Goal: Task Accomplishment & Management: Complete application form

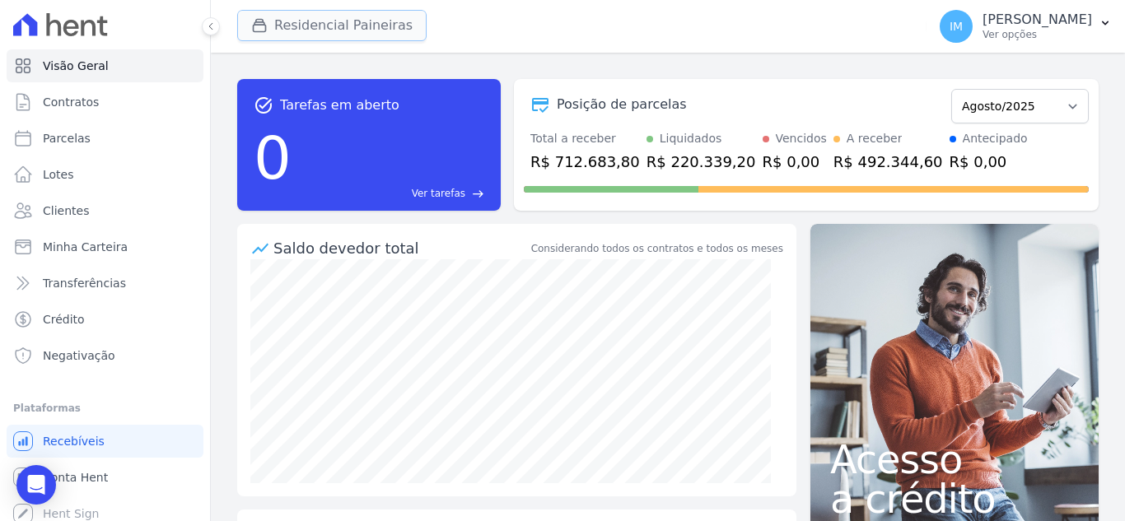
click at [357, 28] on button "Residencial Paineiras" at bounding box center [331, 25] width 189 height 31
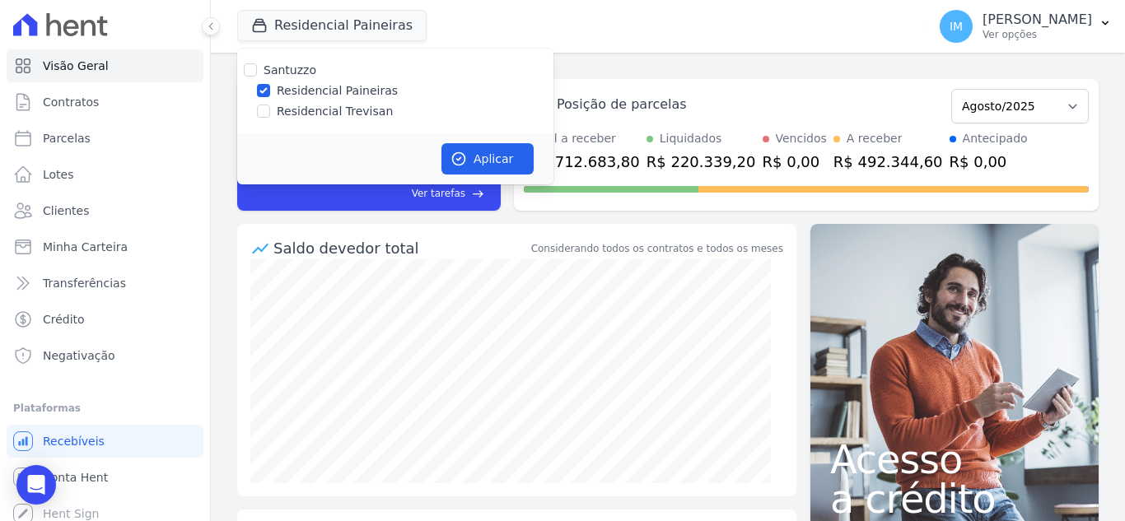
click at [348, 113] on label "Residencial Trevisan" at bounding box center [335, 111] width 116 height 17
click at [270, 113] on input "Residencial Trevisan" at bounding box center [263, 111] width 13 height 13
checkbox input "true"
click at [349, 85] on label "Residencial Paineiras" at bounding box center [337, 90] width 121 height 17
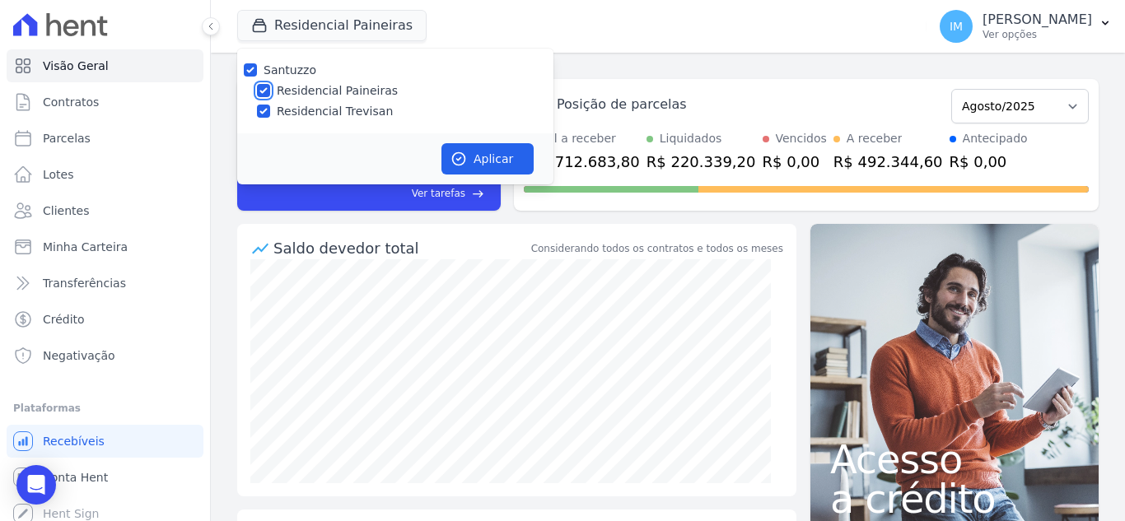
click at [270, 85] on input "Residencial Paineiras" at bounding box center [263, 90] width 13 height 13
checkbox input "false"
click at [498, 152] on button "Aplicar" at bounding box center [487, 158] width 92 height 31
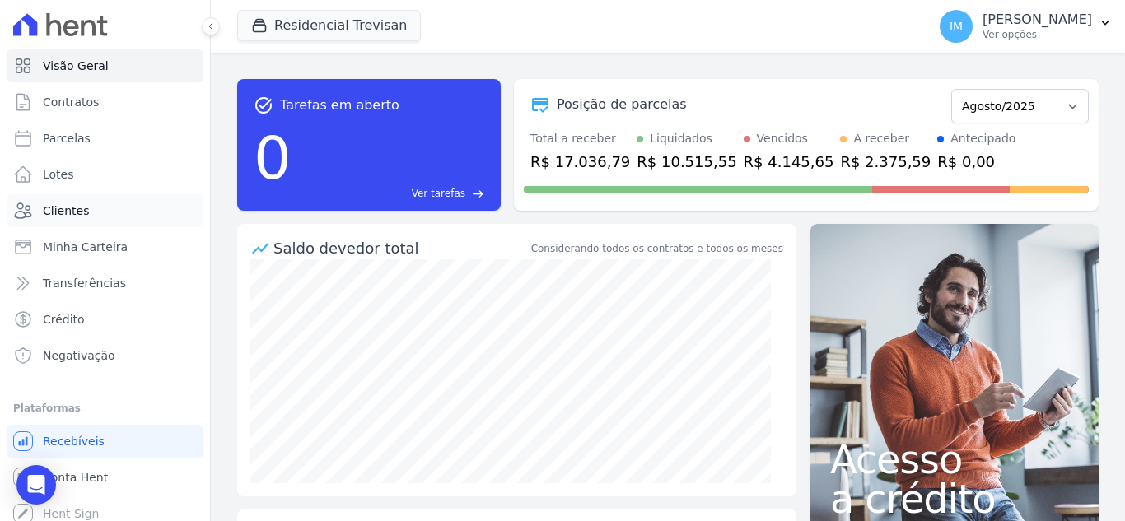
click at [69, 204] on span "Clientes" at bounding box center [66, 211] width 46 height 16
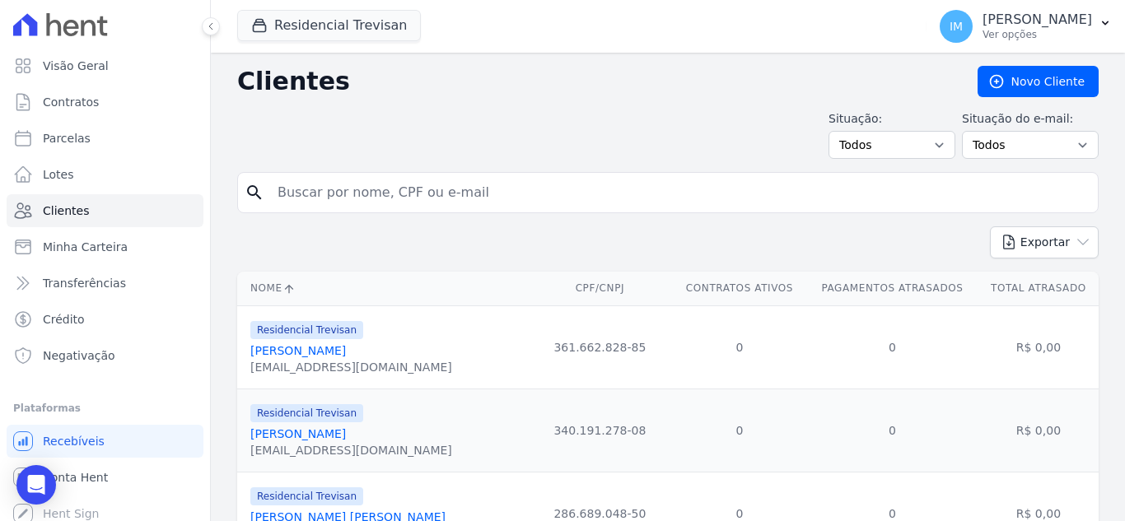
click at [320, 199] on input "search" at bounding box center [679, 192] width 823 height 33
type input "shirlei"
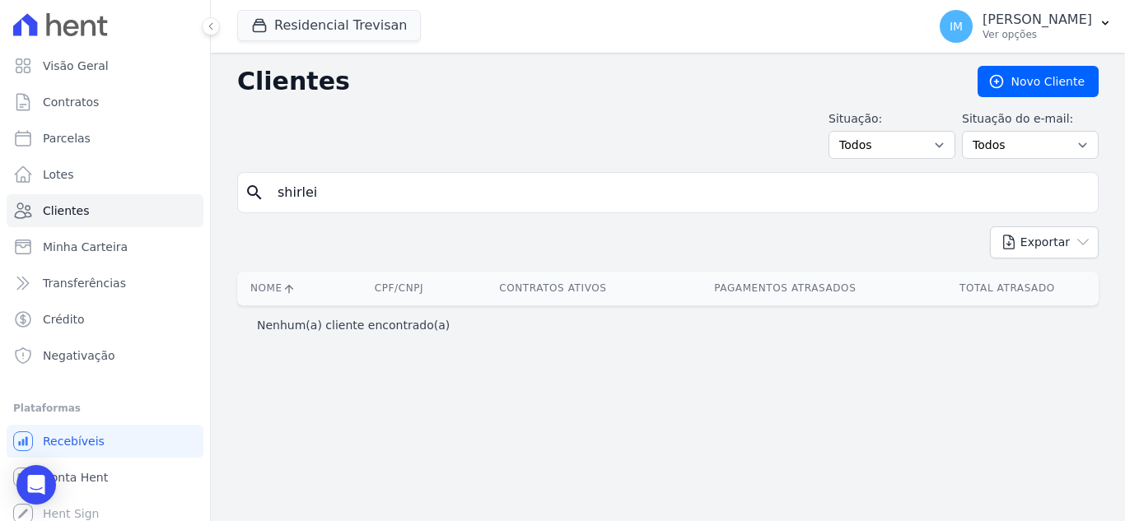
drag, startPoint x: 330, startPoint y: 196, endPoint x: 282, endPoint y: 176, distance: 51.7
click at [268, 184] on input "shirlei" at bounding box center [679, 192] width 823 height 33
type input "jovino"
click at [328, 33] on button "Residencial Trevisan" at bounding box center [329, 25] width 184 height 31
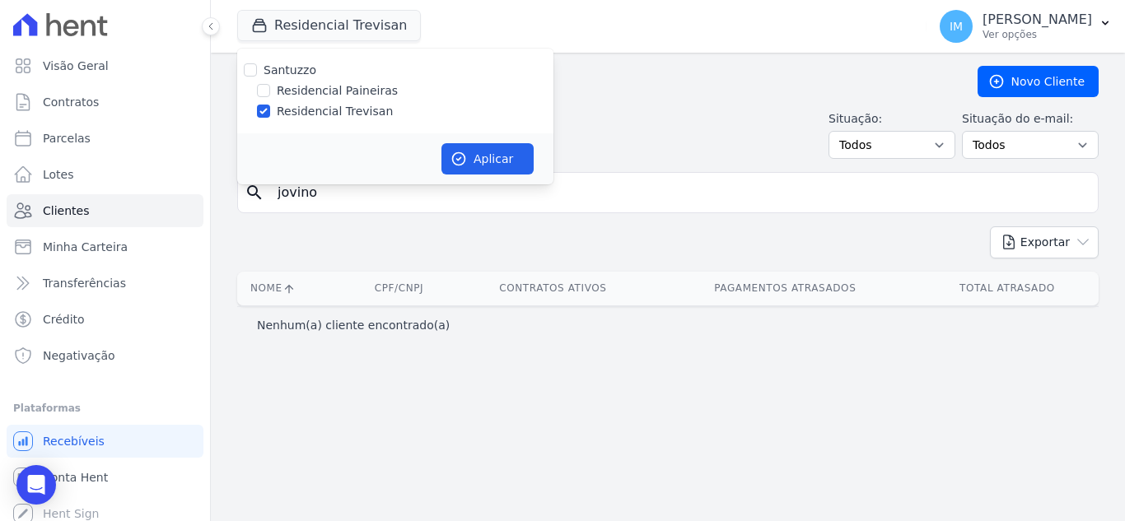
click at [319, 91] on label "Residencial Paineiras" at bounding box center [337, 90] width 121 height 17
click at [270, 91] on input "Residencial Paineiras" at bounding box center [263, 90] width 13 height 13
checkbox input "true"
drag, startPoint x: 323, startPoint y: 108, endPoint x: 357, endPoint y: 122, distance: 37.3
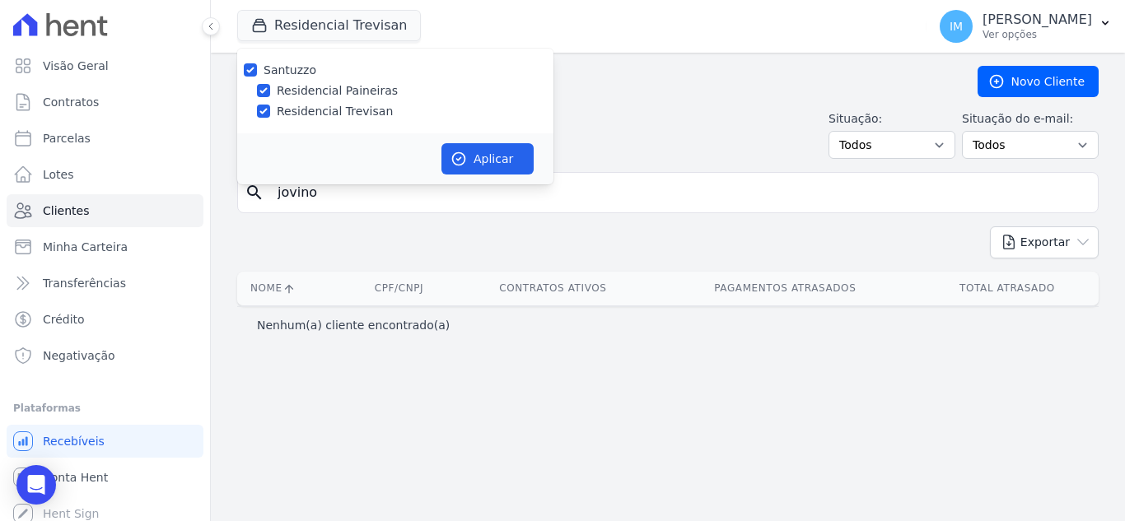
click at [324, 108] on label "Residencial Trevisan" at bounding box center [335, 111] width 116 height 17
click at [288, 111] on label "Residencial Trevisan" at bounding box center [335, 111] width 116 height 17
click at [270, 111] on input "Residencial Trevisan" at bounding box center [263, 111] width 13 height 13
checkbox input "false"
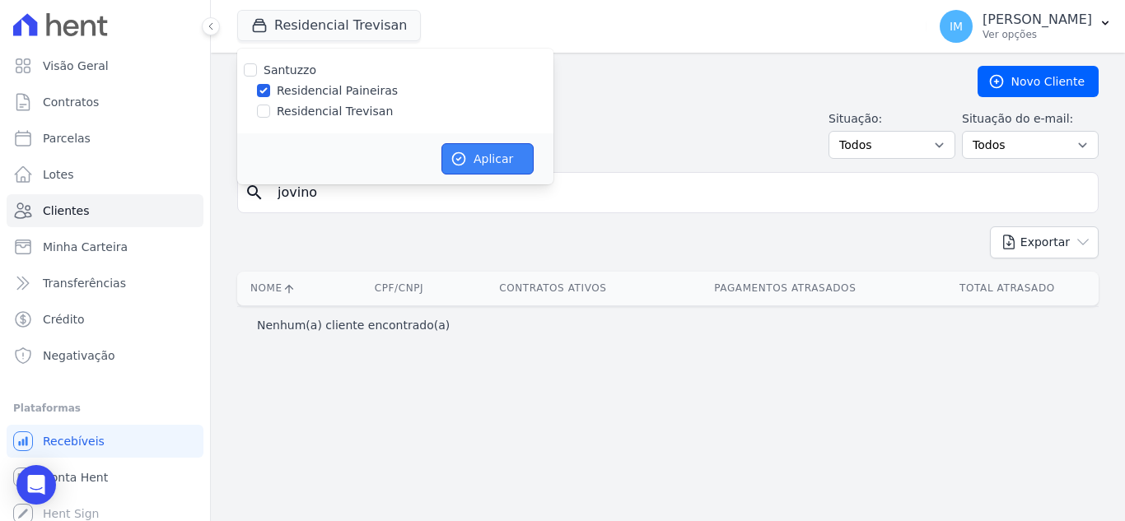
click at [465, 161] on icon "button" at bounding box center [459, 159] width 12 height 12
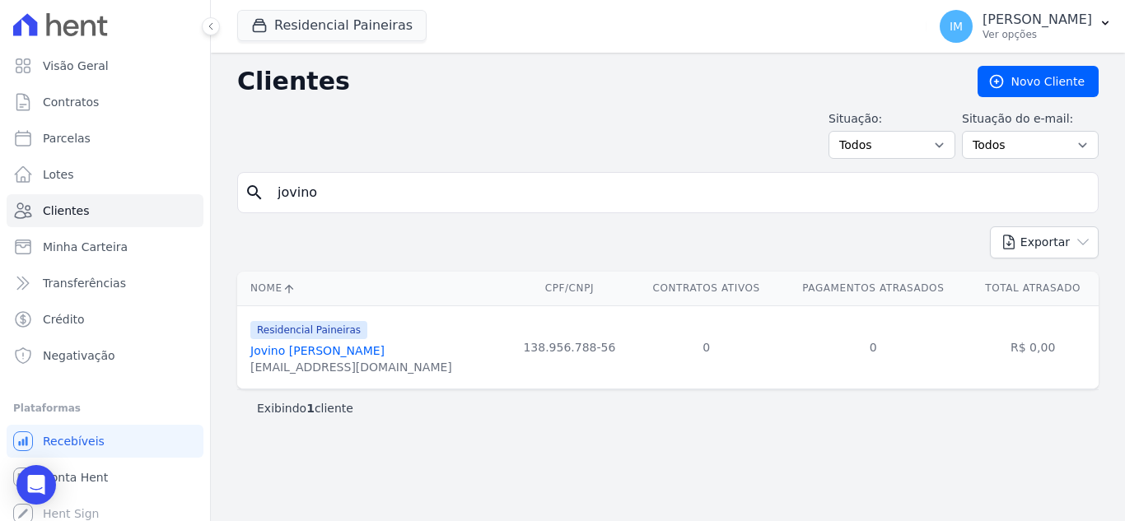
drag, startPoint x: 355, startPoint y: 194, endPoint x: 244, endPoint y: 195, distance: 111.1
click at [244, 195] on div "search jovino" at bounding box center [667, 192] width 861 height 41
click at [418, 260] on div "Exportar PDF CSV Dimob 2024" at bounding box center [667, 248] width 861 height 45
drag, startPoint x: 339, startPoint y: 194, endPoint x: 305, endPoint y: 167, distance: 44.0
click at [259, 193] on div "search jovino" at bounding box center [667, 192] width 861 height 41
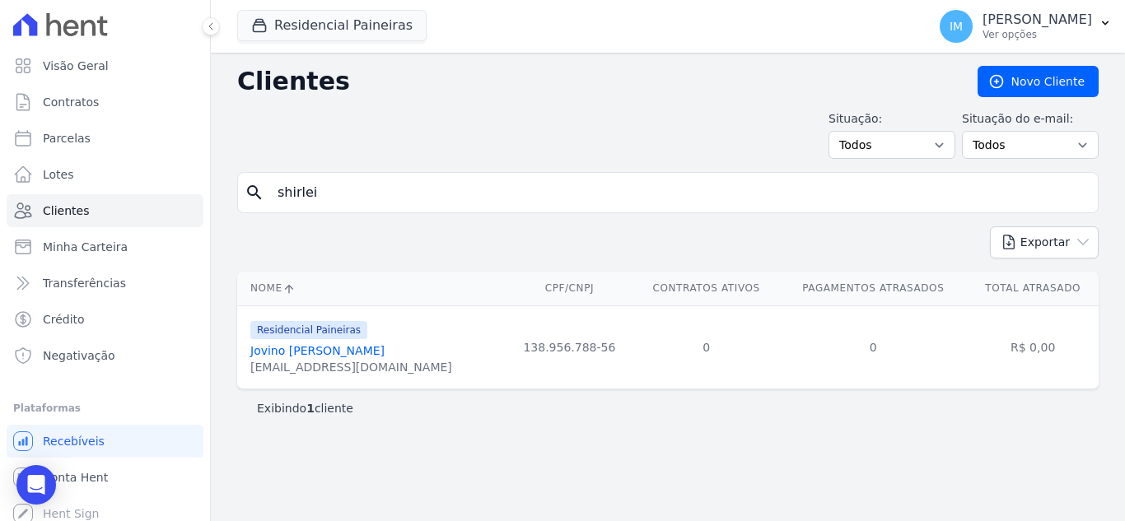
type input "shirlei"
click at [319, 354] on link "[PERSON_NAME]" at bounding box center [297, 350] width 95 height 13
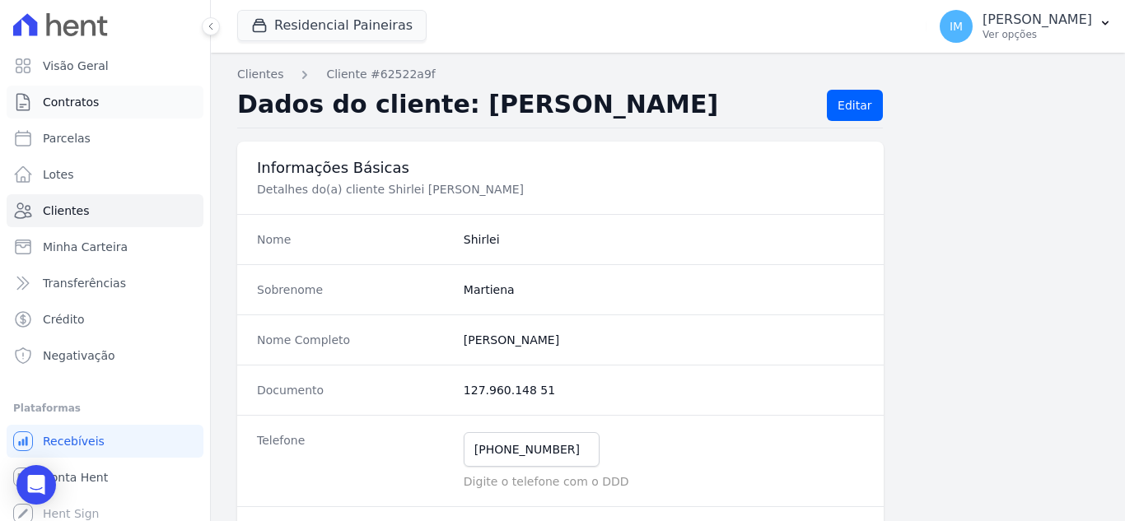
click at [66, 100] on span "Contratos" at bounding box center [71, 102] width 56 height 16
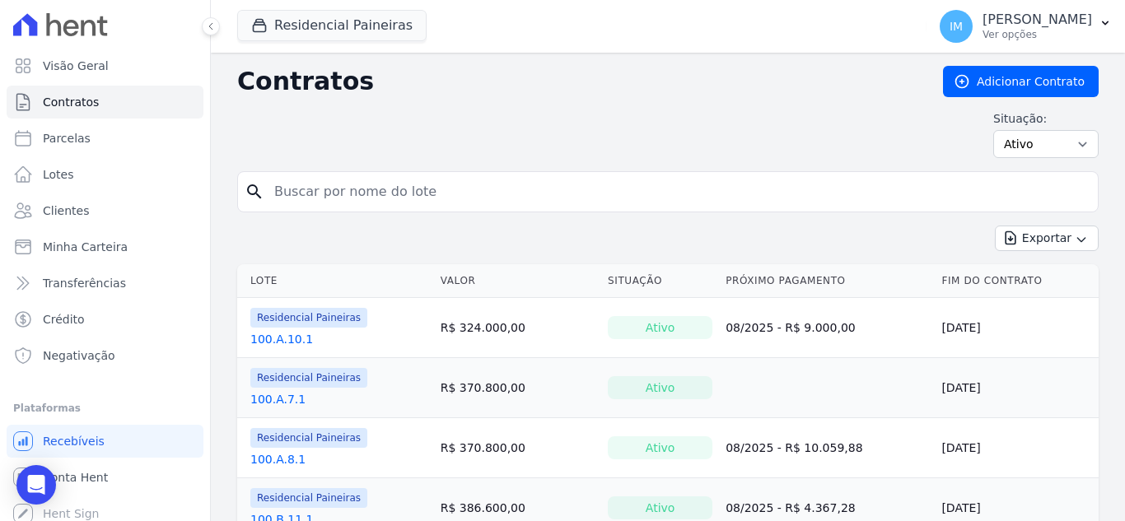
click at [299, 189] on input "search" at bounding box center [677, 191] width 827 height 33
type input "shirlei"
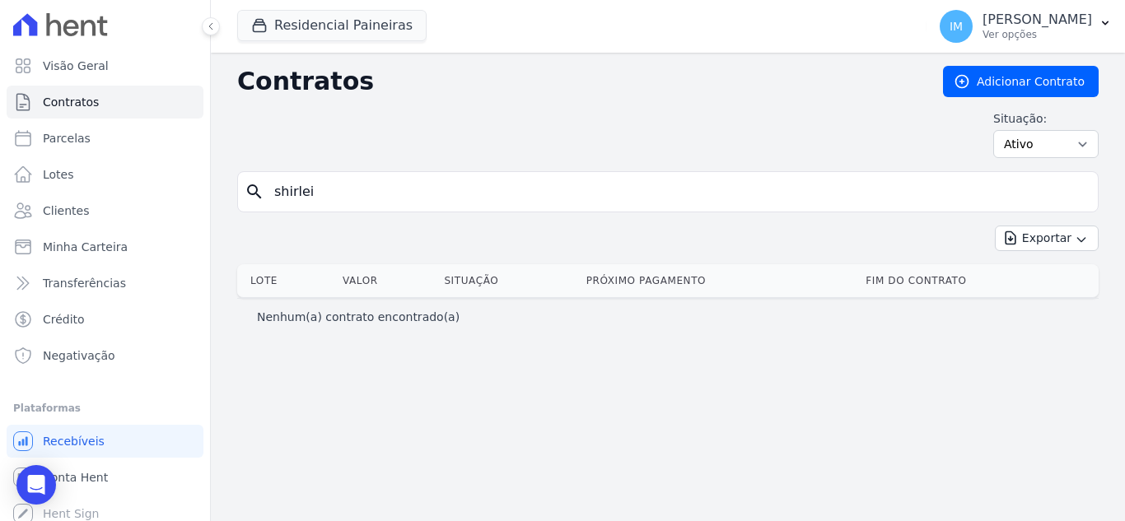
drag, startPoint x: 354, startPoint y: 192, endPoint x: 244, endPoint y: 181, distance: 110.0
click at [244, 181] on div "search shirlei" at bounding box center [667, 191] width 861 height 41
type input "jovino"
click at [377, 23] on button "Residencial Paineiras" at bounding box center [331, 25] width 189 height 31
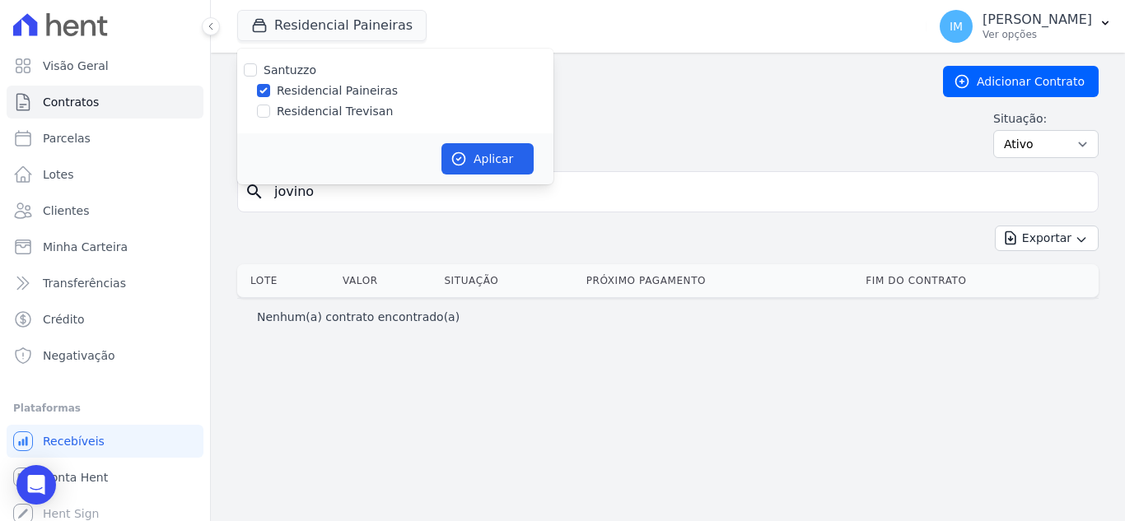
click at [362, 94] on label "Residencial Paineiras" at bounding box center [337, 90] width 121 height 17
click at [270, 94] on input "Residencial Paineiras" at bounding box center [263, 90] width 13 height 13
checkbox input "false"
drag, startPoint x: 365, startPoint y: 111, endPoint x: 384, endPoint y: 116, distance: 19.6
click at [366, 111] on label "Residencial Trevisan" at bounding box center [335, 111] width 116 height 17
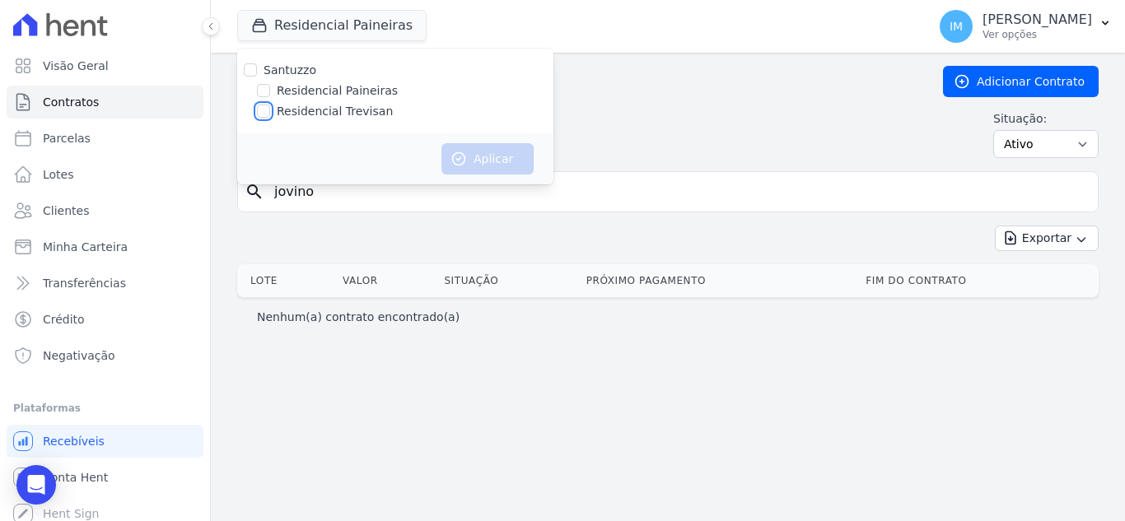
click at [270, 111] on input "Residencial Trevisan" at bounding box center [263, 111] width 13 height 13
checkbox input "true"
click at [497, 152] on button "Aplicar" at bounding box center [487, 158] width 92 height 31
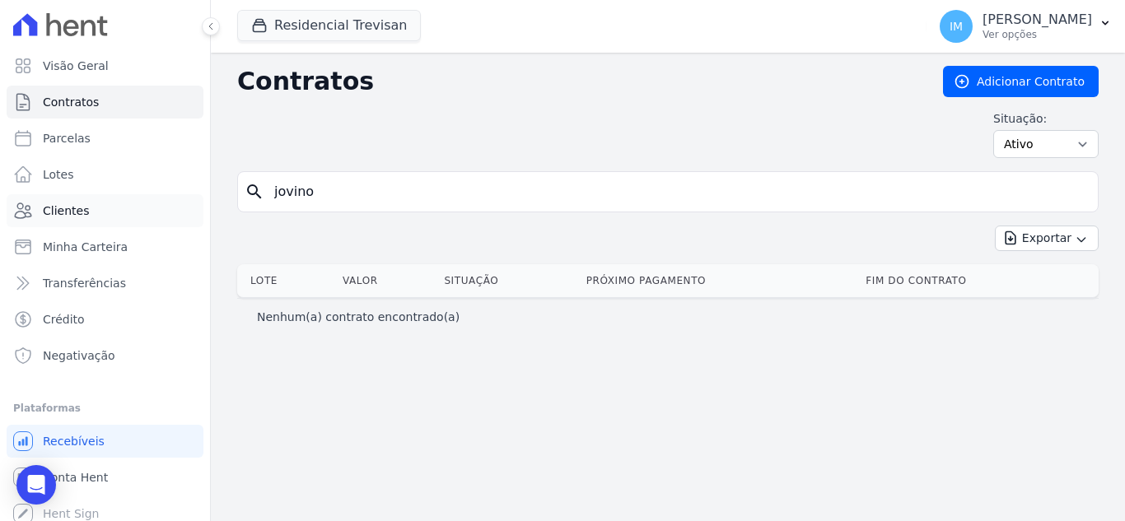
click at [63, 213] on span "Clientes" at bounding box center [66, 211] width 46 height 16
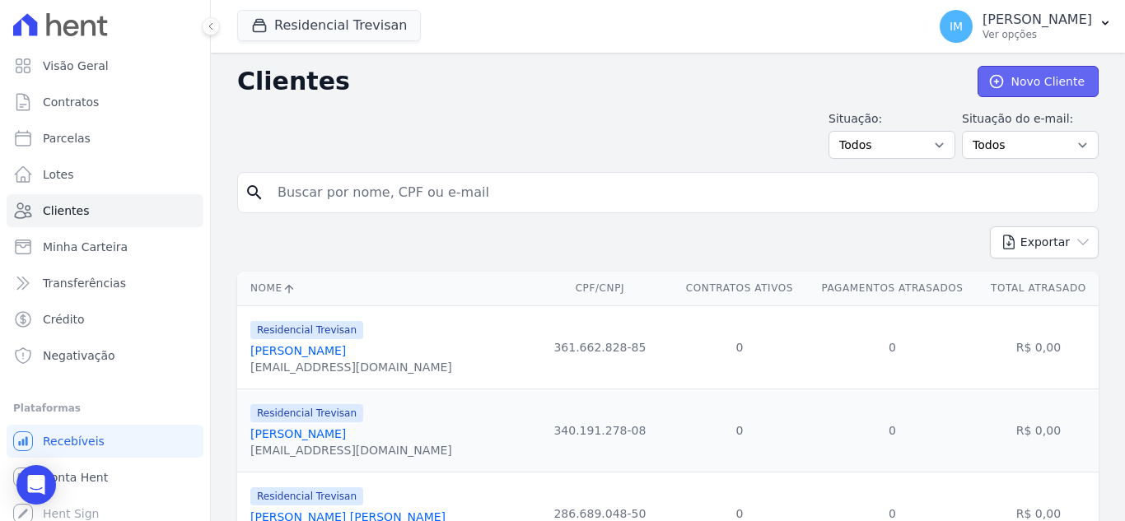
click at [1051, 81] on link "Novo Cliente" at bounding box center [1037, 81] width 121 height 31
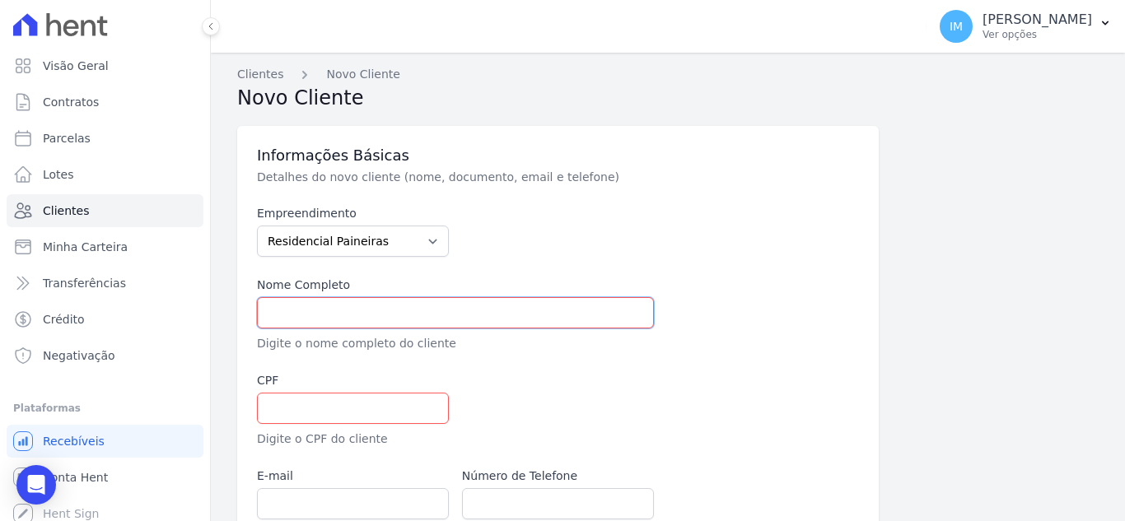
click at [352, 312] on input "text" at bounding box center [455, 312] width 397 height 31
paste input "[PERSON_NAME]"
type input "[PERSON_NAME]"
drag, startPoint x: 285, startPoint y: 413, endPoint x: 285, endPoint y: 402, distance: 11.5
click at [285, 404] on input "text" at bounding box center [353, 408] width 192 height 31
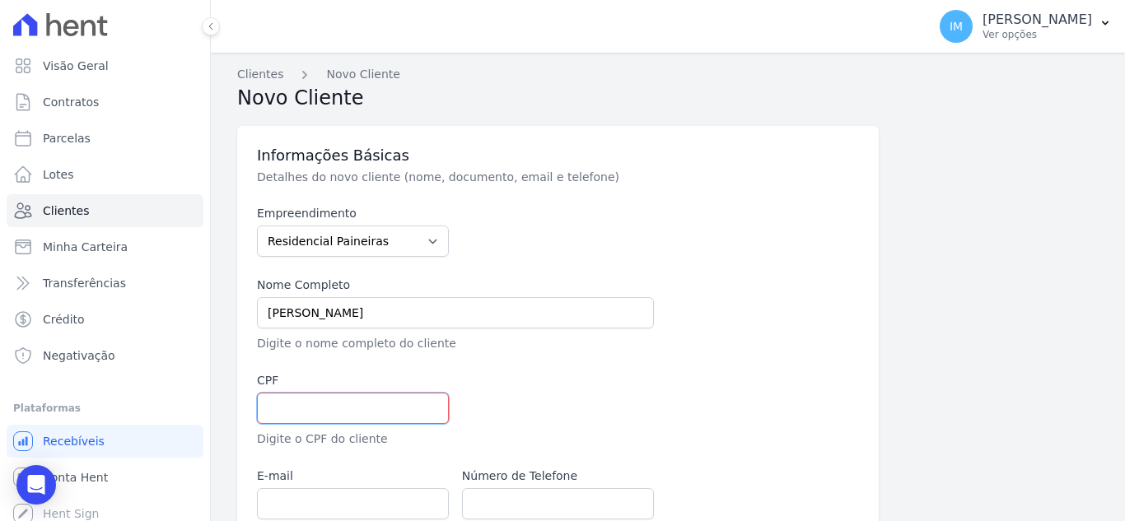
paste input "127.960.148-51"
type input "127.960.148-51"
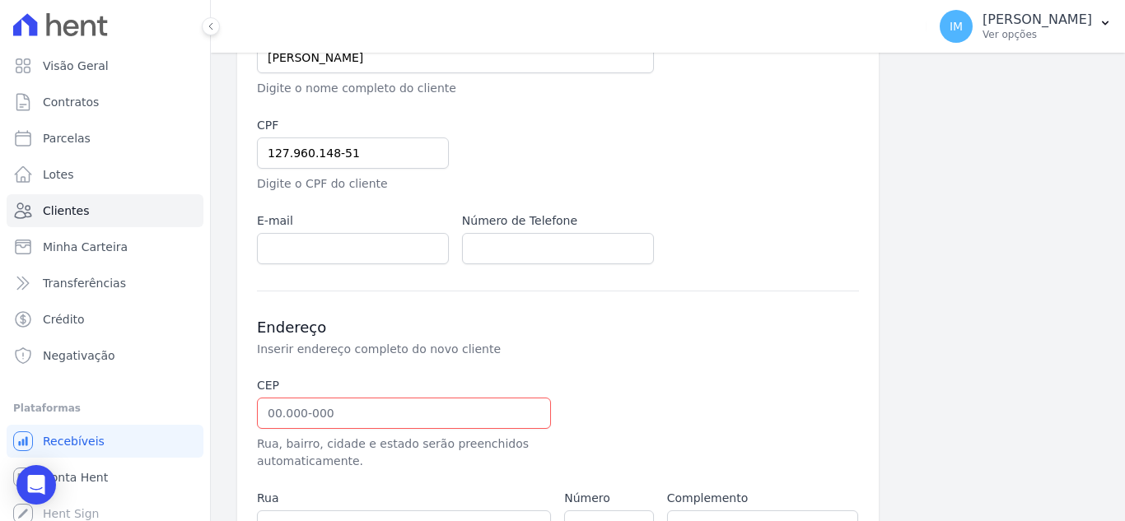
scroll to position [249, 0]
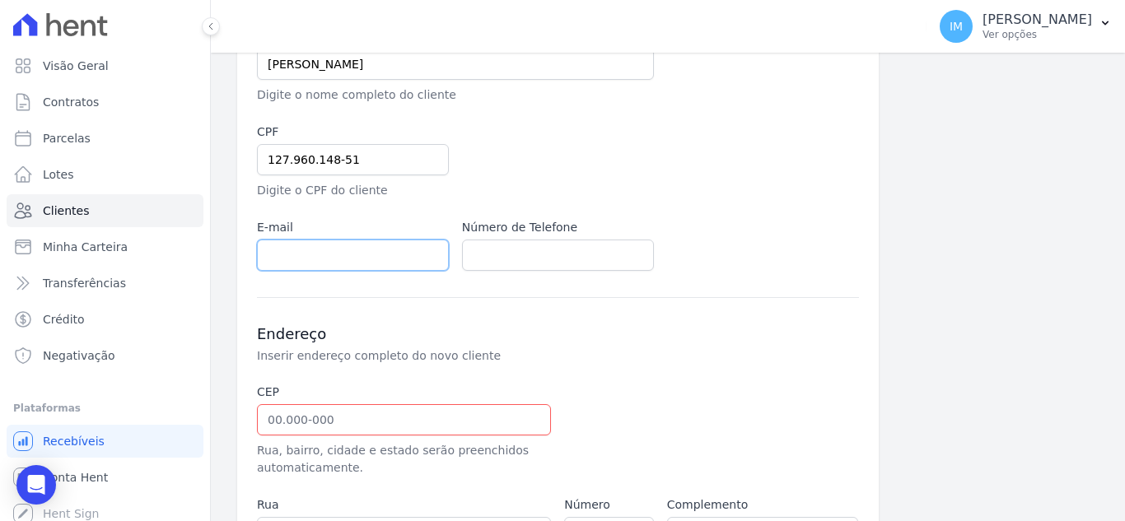
click at [342, 252] on input "email" at bounding box center [353, 255] width 192 height 31
paste input "[EMAIL_ADDRESS][DOMAIN_NAME]"
type input "[EMAIL_ADDRESS][DOMAIN_NAME]"
click at [513, 254] on input "text" at bounding box center [558, 255] width 192 height 31
paste input "[PHONE_NUMBER]"
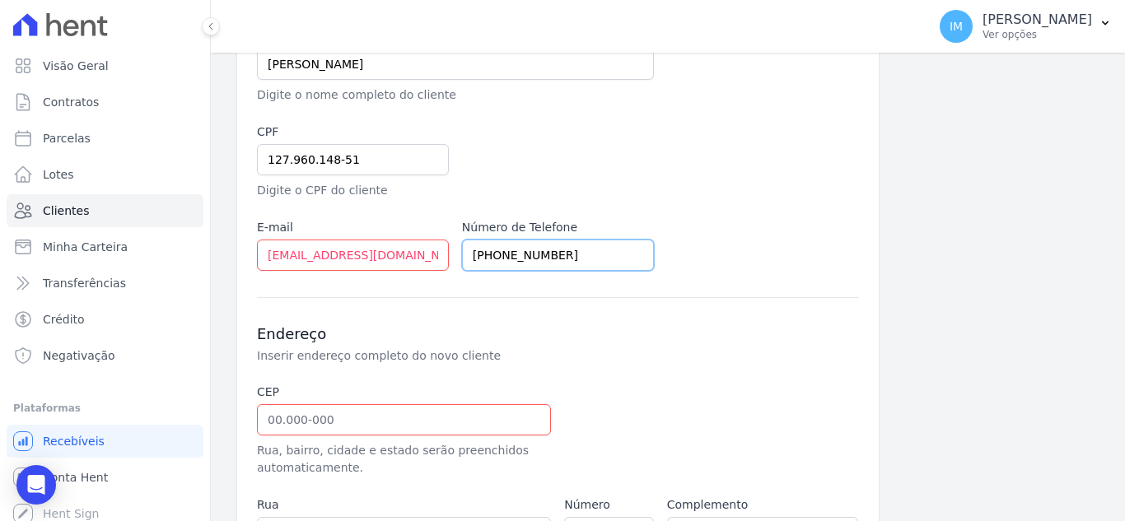
type input "[PHONE_NUMBER]"
click at [272, 419] on input "text" at bounding box center [404, 419] width 294 height 31
paste input "18.523-338"
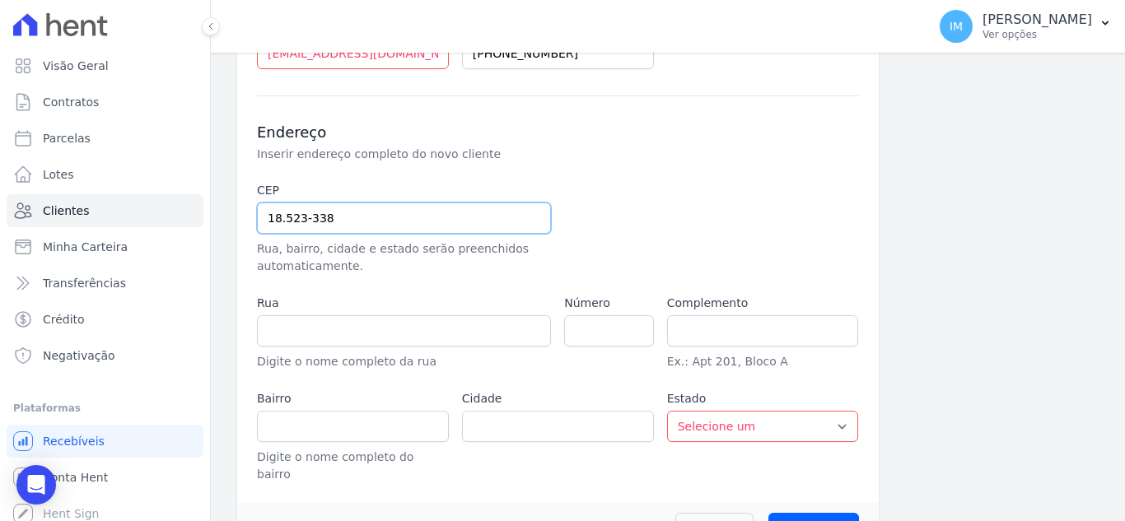
scroll to position [479, 0]
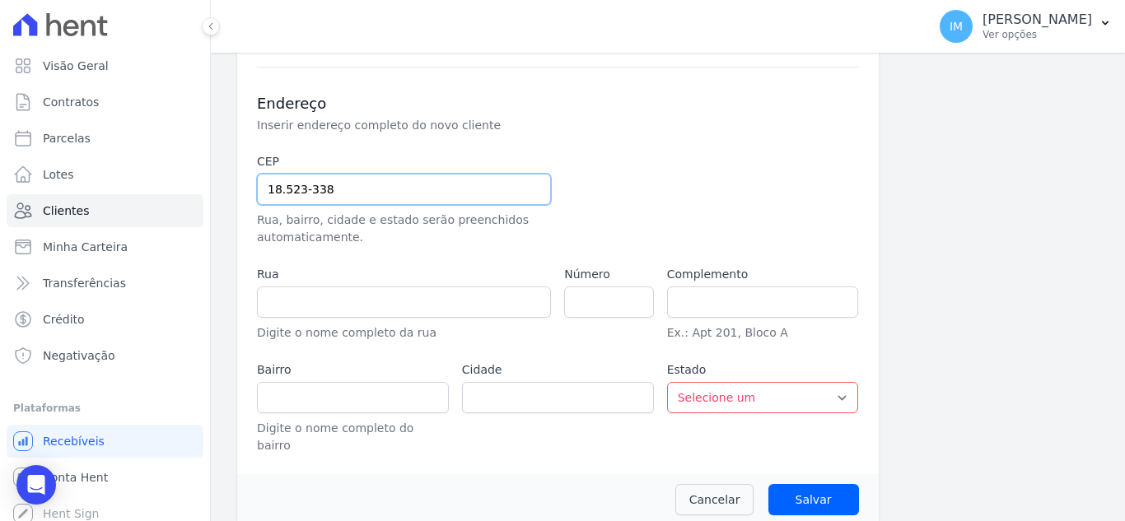
type input "18.523-338"
type input "Rua Vereador [PERSON_NAME]"
type input "[GEOGRAPHIC_DATA]"
type input "Cerquilho"
select select "SP"
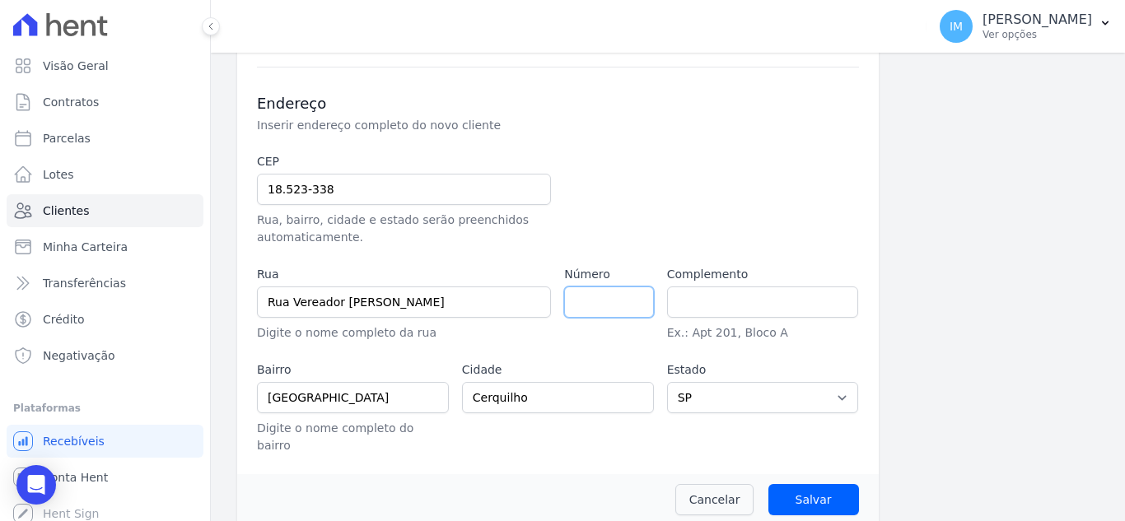
click at [617, 303] on input "number" at bounding box center [608, 301] width 89 height 31
type input "133"
click at [802, 487] on input "Salvar" at bounding box center [813, 499] width 91 height 31
click at [828, 484] on input "Salvar" at bounding box center [813, 499] width 91 height 31
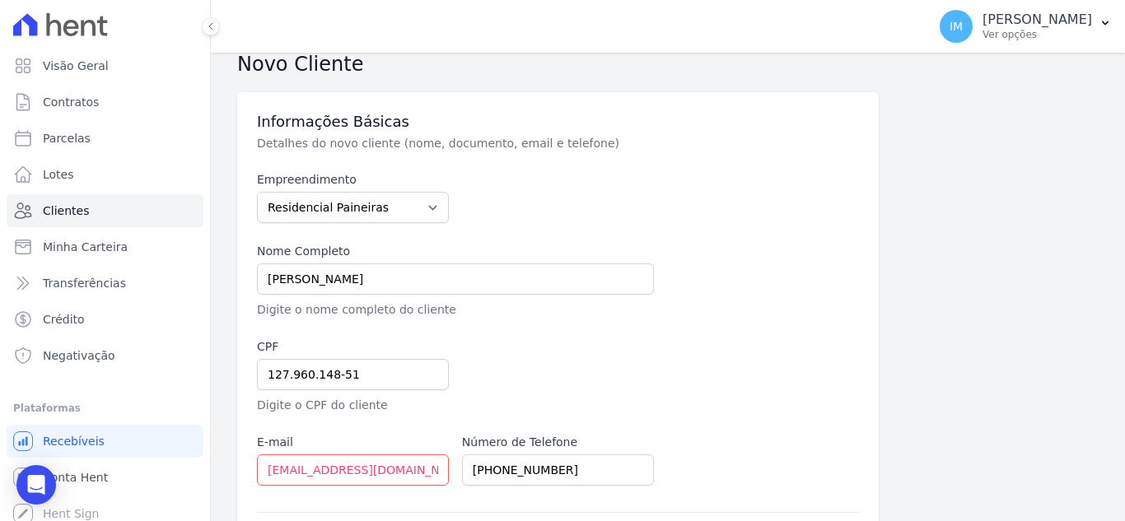
scroll to position [0, 0]
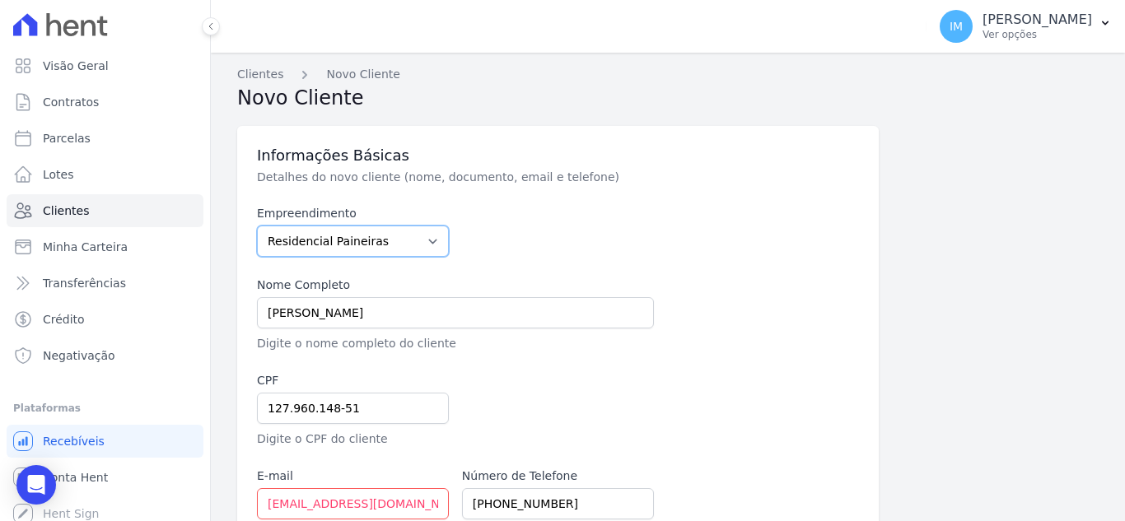
click at [429, 240] on select "Residencial Paineiras Residencial Trevisan" at bounding box center [353, 241] width 192 height 31
select select "4c1e337b-9410-4773-9ad8-94f5baa23e7f"
click at [257, 226] on select "Residencial Paineiras Residencial Trevisan" at bounding box center [353, 241] width 192 height 31
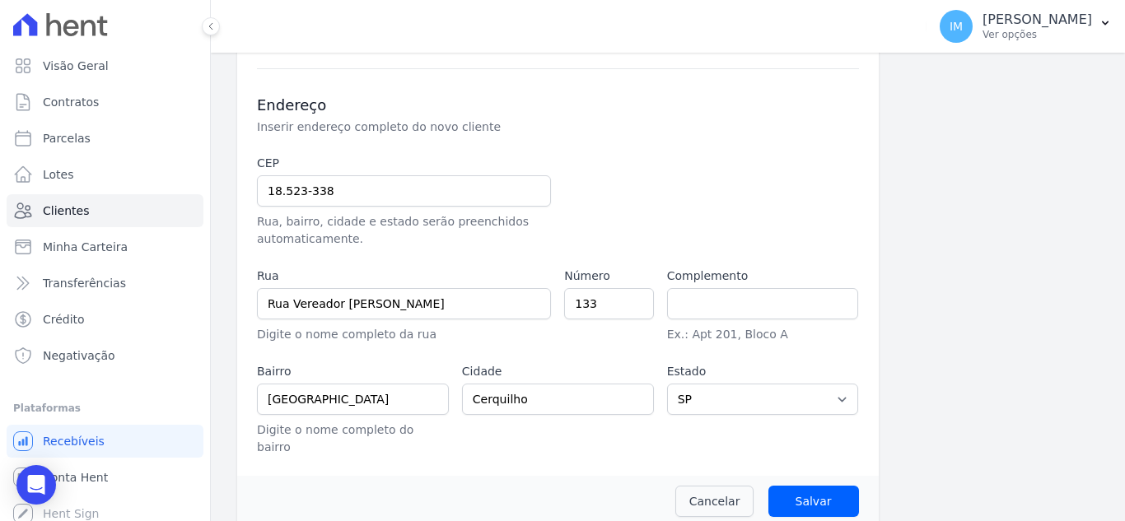
scroll to position [479, 0]
click at [822, 484] on input "Salvar" at bounding box center [813, 499] width 91 height 31
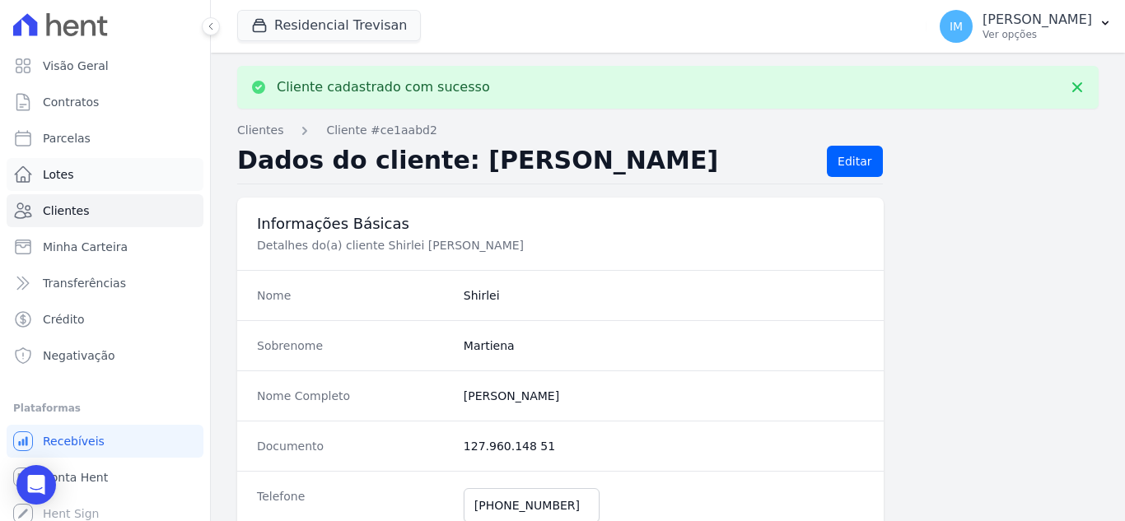
click at [51, 172] on span "Lotes" at bounding box center [58, 174] width 31 height 16
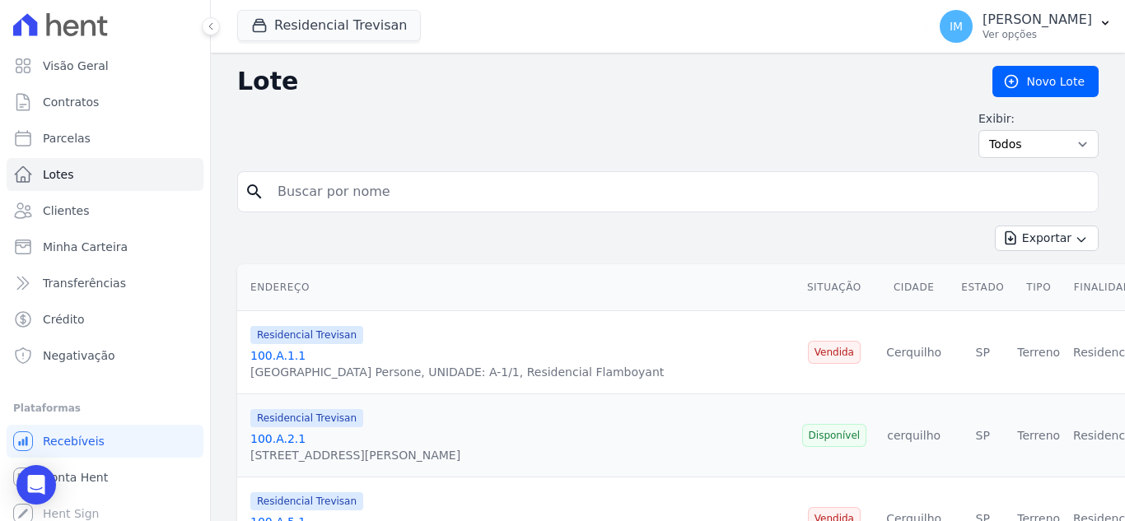
click at [310, 196] on input "search" at bounding box center [679, 191] width 823 height 33
type input "100.B.25.1"
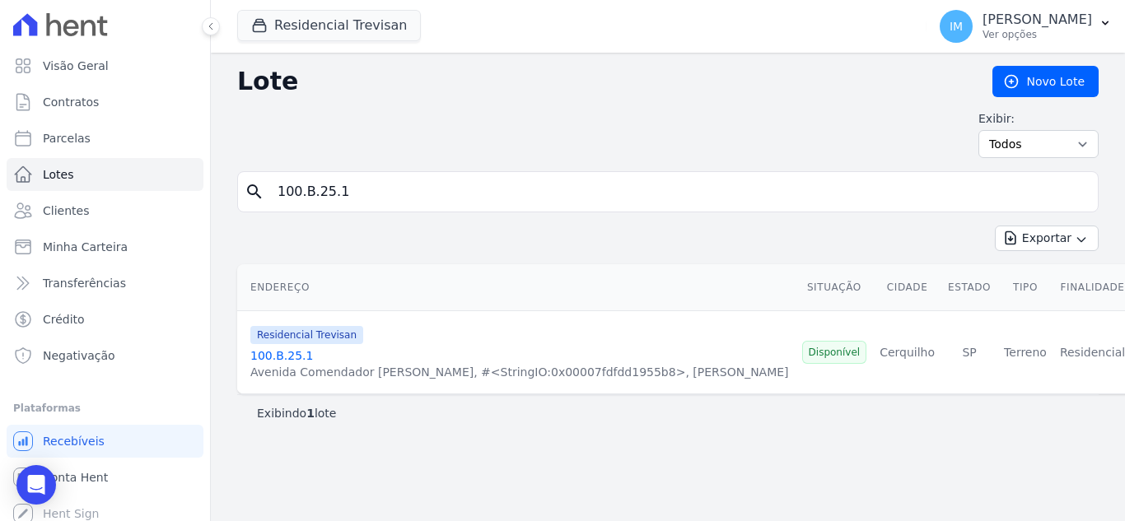
click at [274, 354] on link "100.B.25.1" at bounding box center [281, 355] width 63 height 13
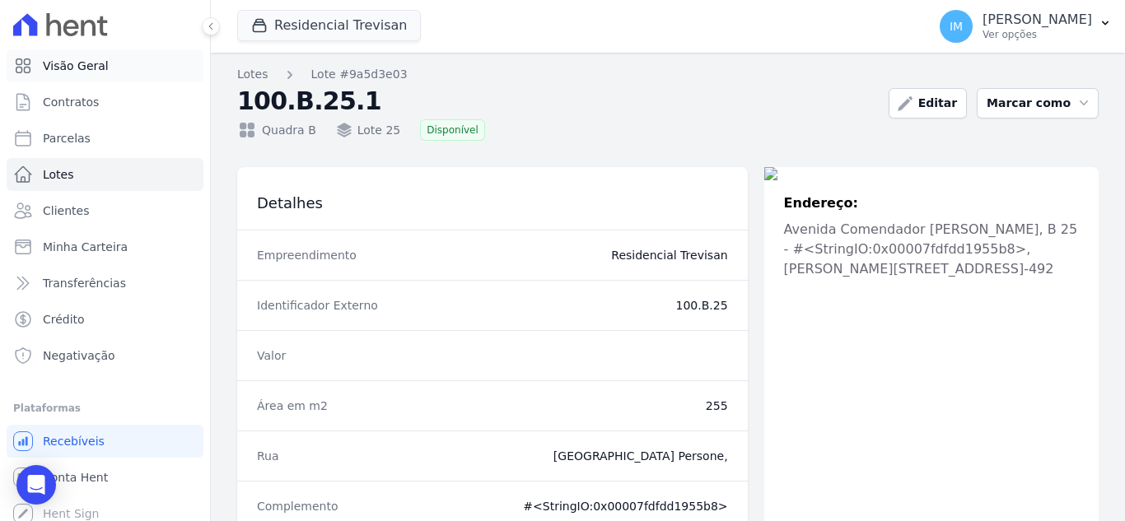
click at [92, 70] on span "Visão Geral" at bounding box center [76, 66] width 66 height 16
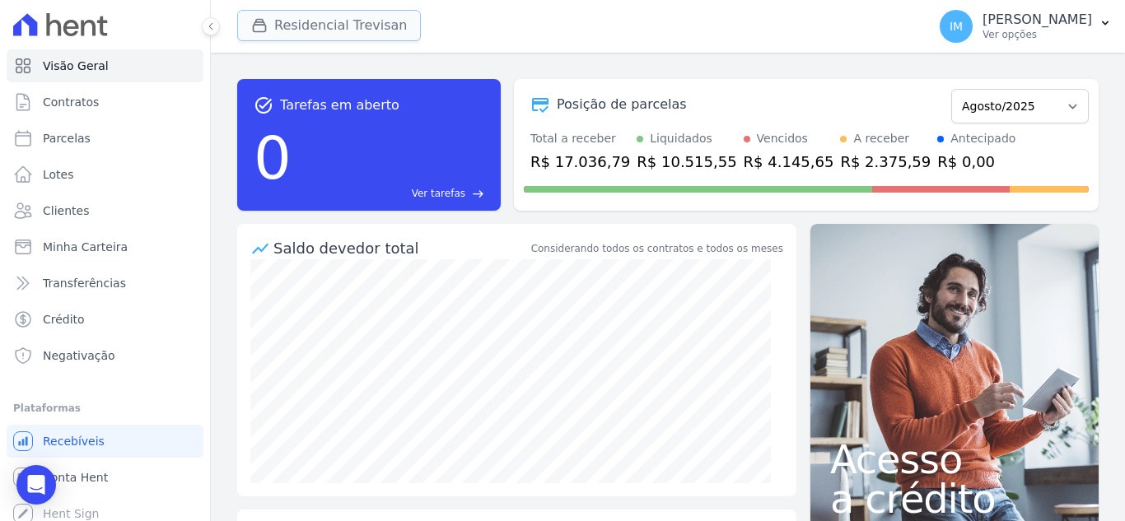
click at [312, 23] on button "Residencial Trevisan" at bounding box center [329, 25] width 184 height 31
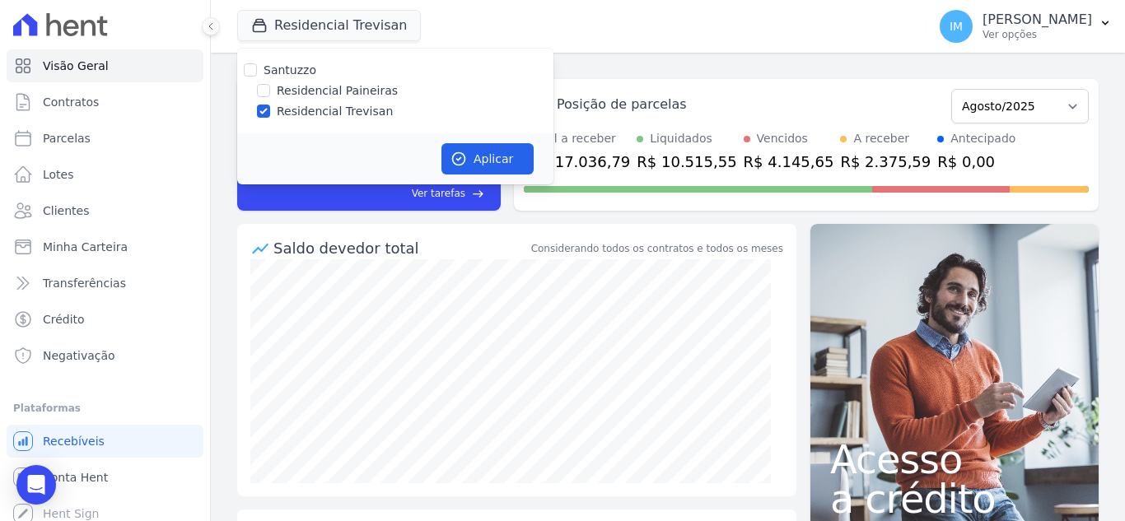
click at [335, 93] on label "Residencial Paineiras" at bounding box center [337, 90] width 121 height 17
click at [270, 93] on input "Residencial Paineiras" at bounding box center [263, 90] width 13 height 13
checkbox input "true"
click at [335, 110] on label "Residencial Trevisan" at bounding box center [335, 111] width 116 height 17
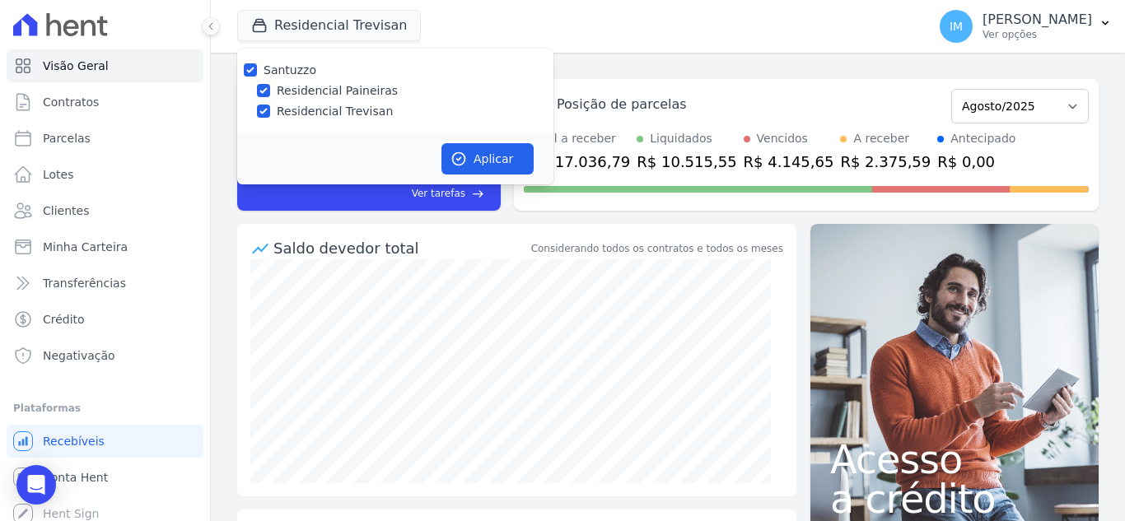
click at [270, 110] on input "Residencial Trevisan" at bounding box center [263, 111] width 13 height 13
checkbox input "false"
click at [504, 159] on button "Aplicar" at bounding box center [487, 158] width 92 height 31
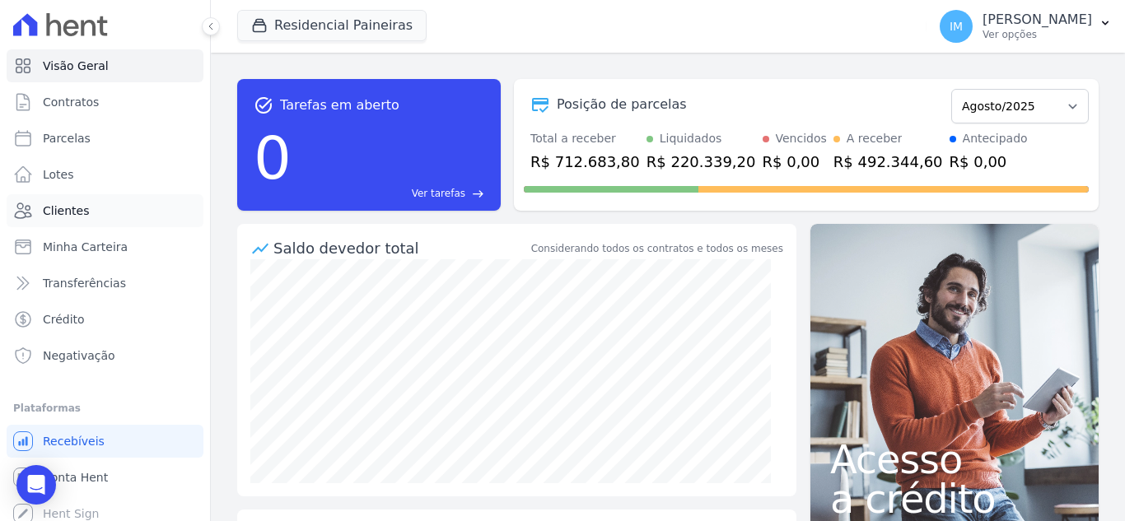
click at [79, 213] on span "Clientes" at bounding box center [66, 211] width 46 height 16
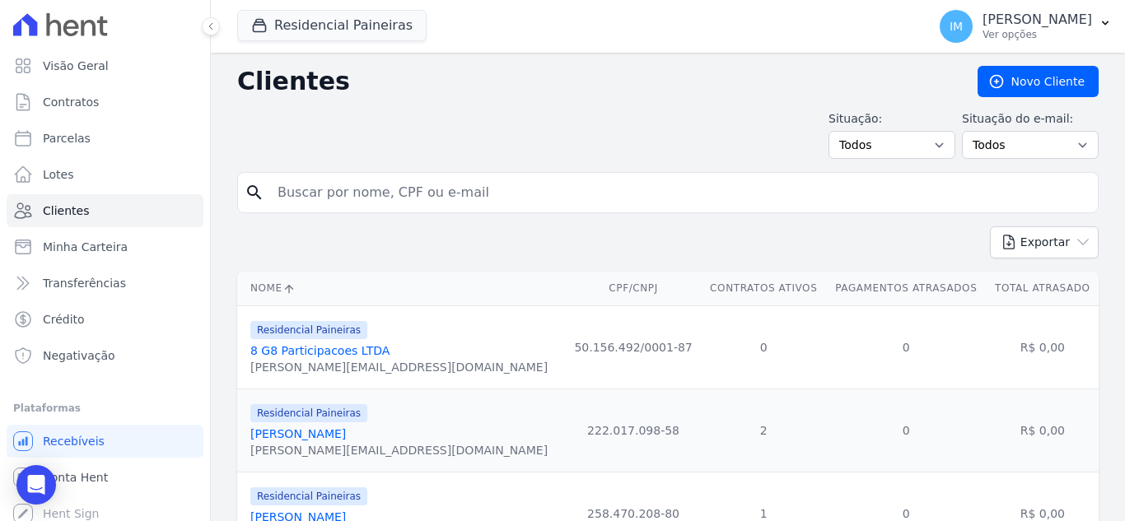
click at [327, 197] on input "search" at bounding box center [679, 192] width 823 height 33
type input "jovino"
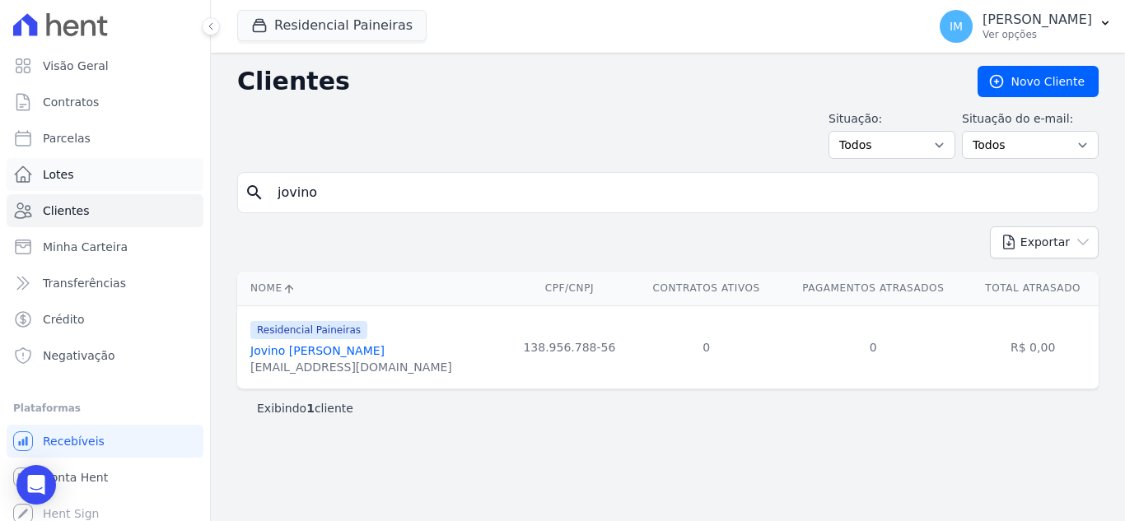
click at [55, 175] on span "Lotes" at bounding box center [58, 174] width 31 height 16
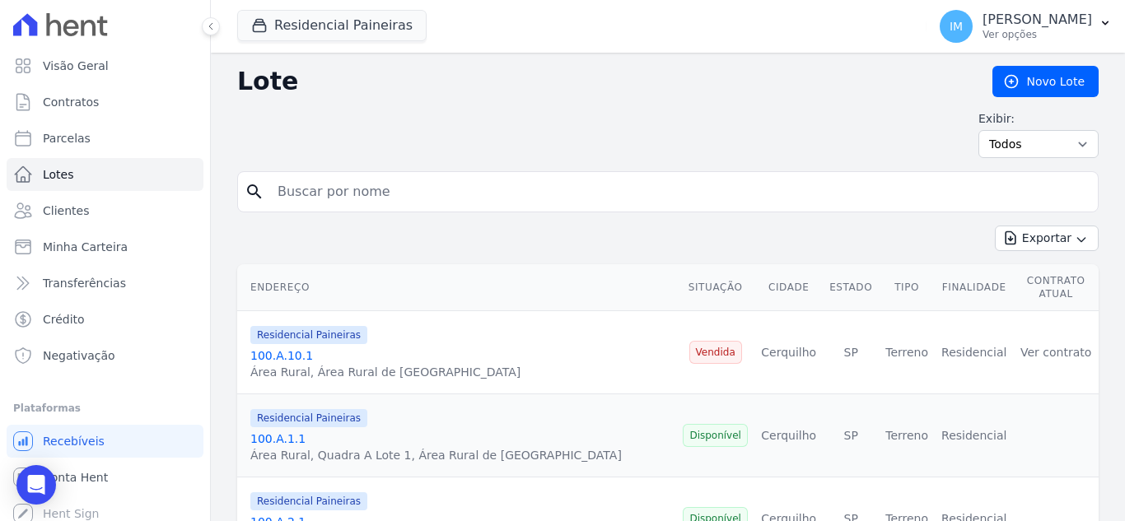
click at [310, 192] on input "search" at bounding box center [679, 191] width 823 height 33
type input "100.H.35.1"
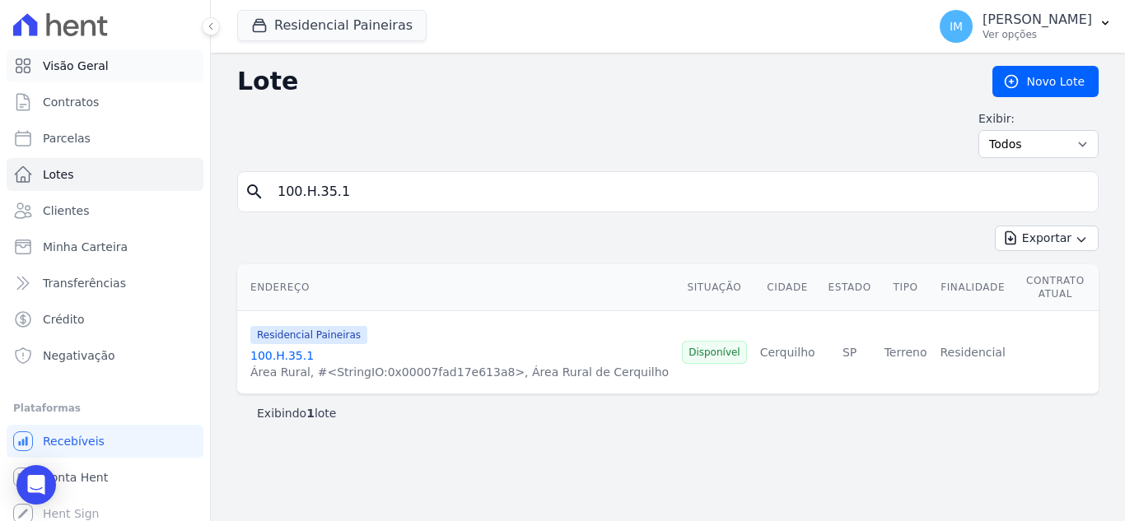
click at [70, 68] on span "Visão Geral" at bounding box center [76, 66] width 66 height 16
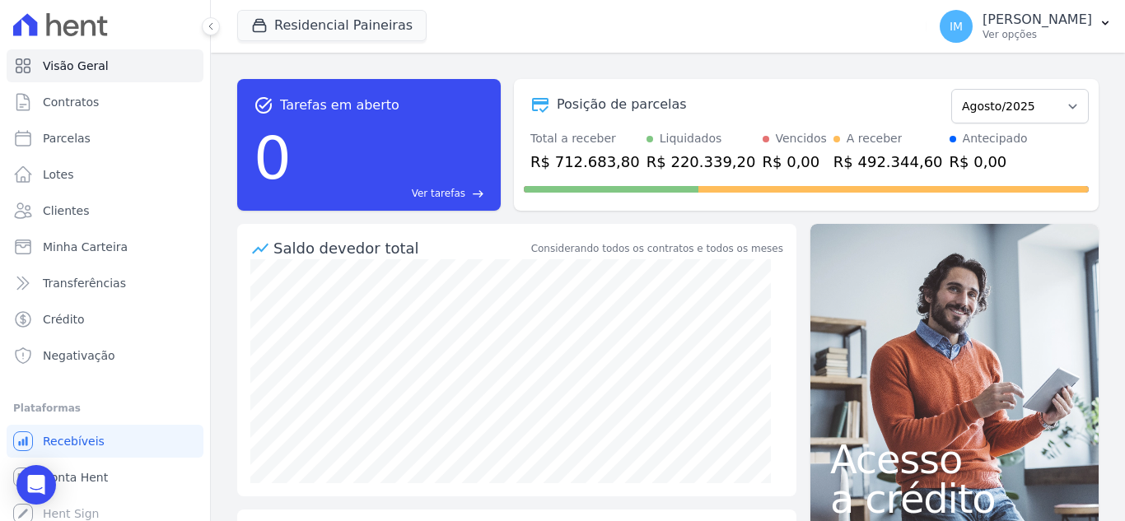
scroll to position [186, 0]
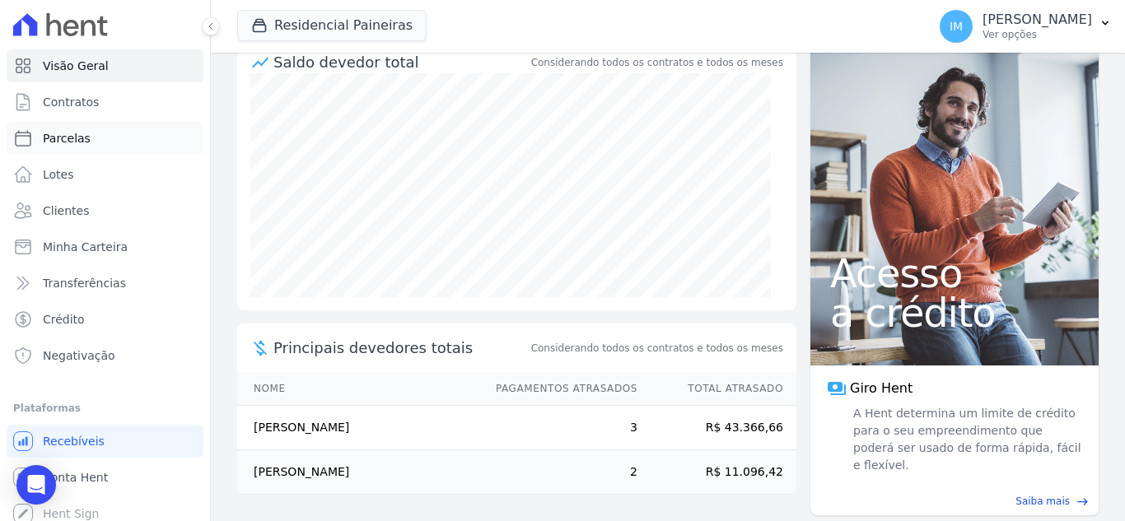
click at [60, 139] on span "Parcelas" at bounding box center [67, 138] width 48 height 16
select select
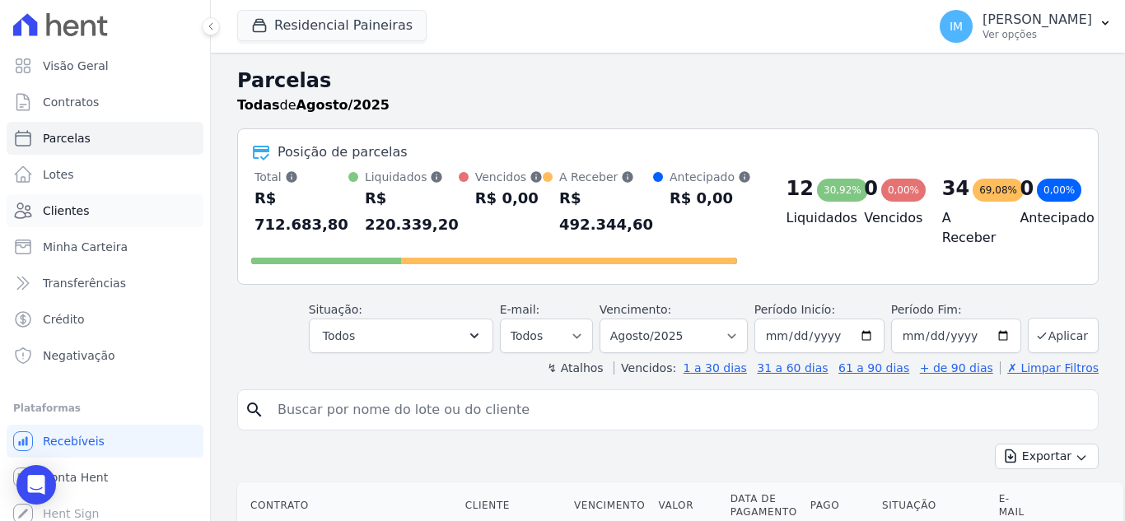
click at [63, 209] on span "Clientes" at bounding box center [66, 211] width 46 height 16
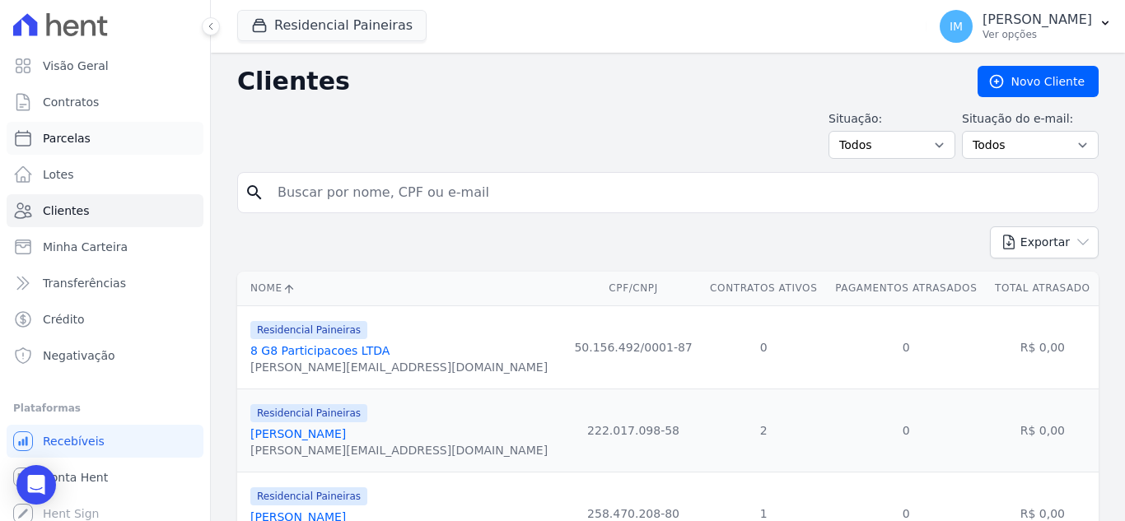
click at [77, 137] on span "Parcelas" at bounding box center [67, 138] width 48 height 16
select select
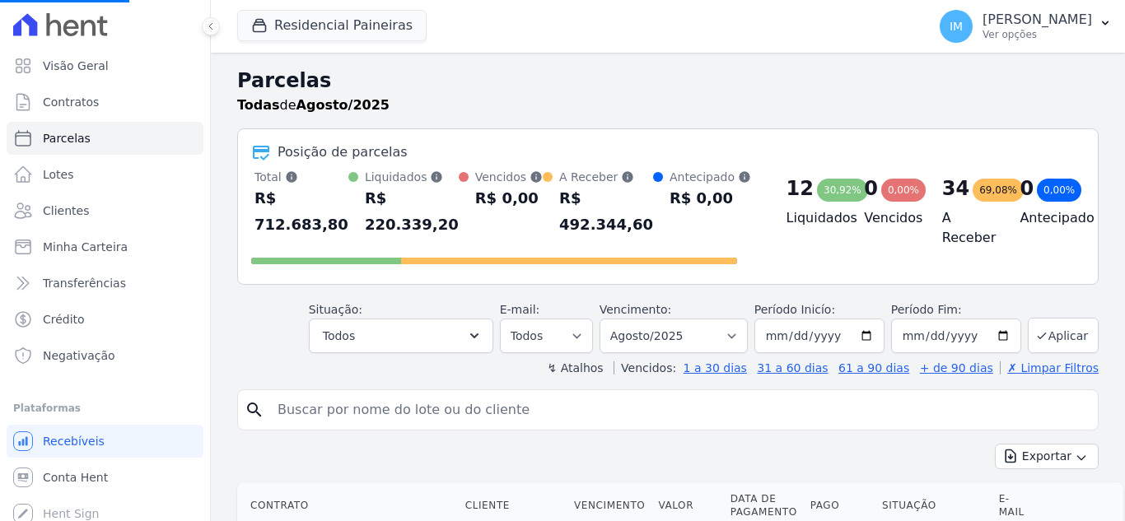
select select
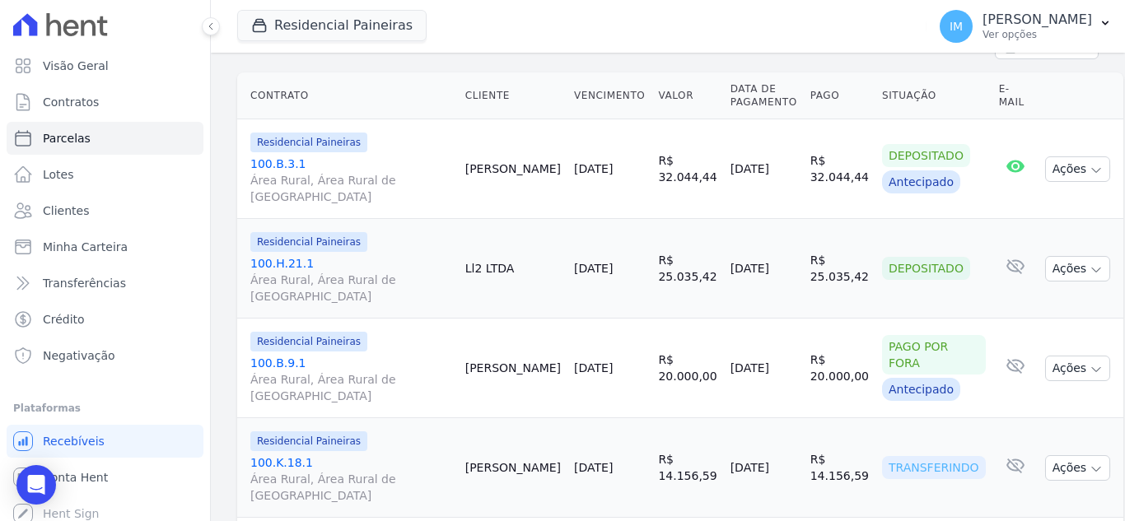
scroll to position [820, 0]
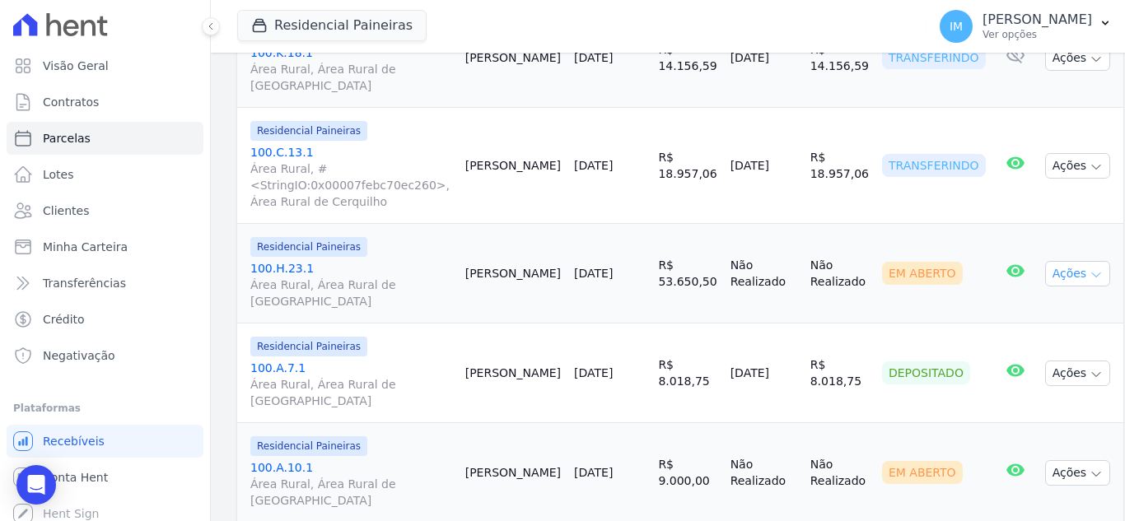
click at [1092, 273] on icon "button" at bounding box center [1096, 275] width 8 height 4
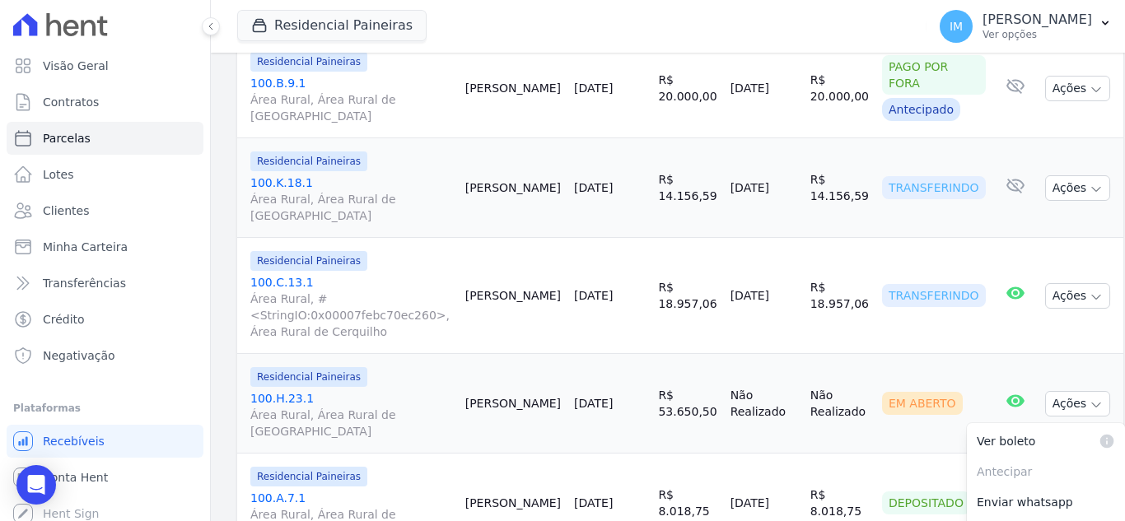
scroll to position [717, 0]
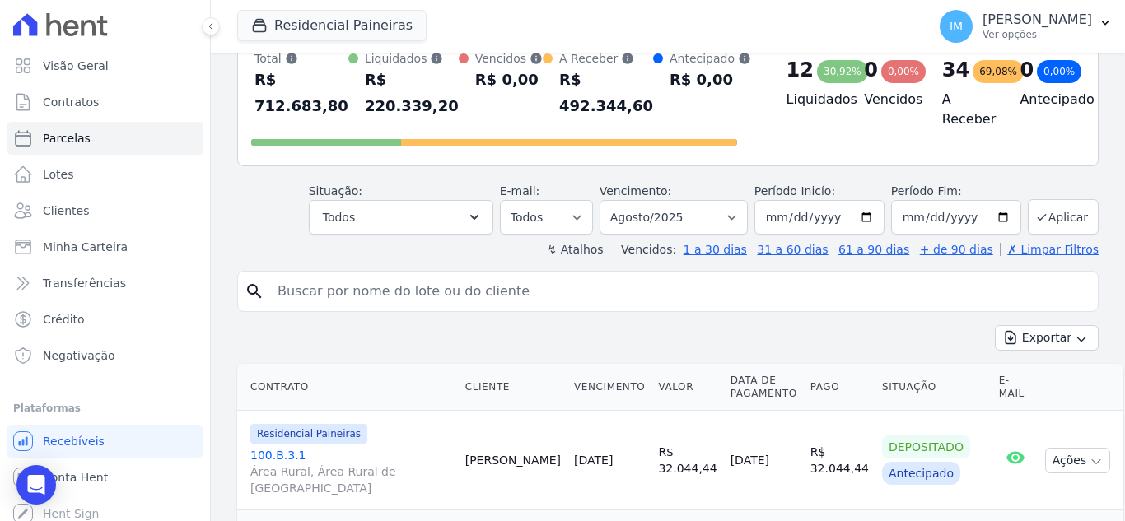
scroll to position [0, 0]
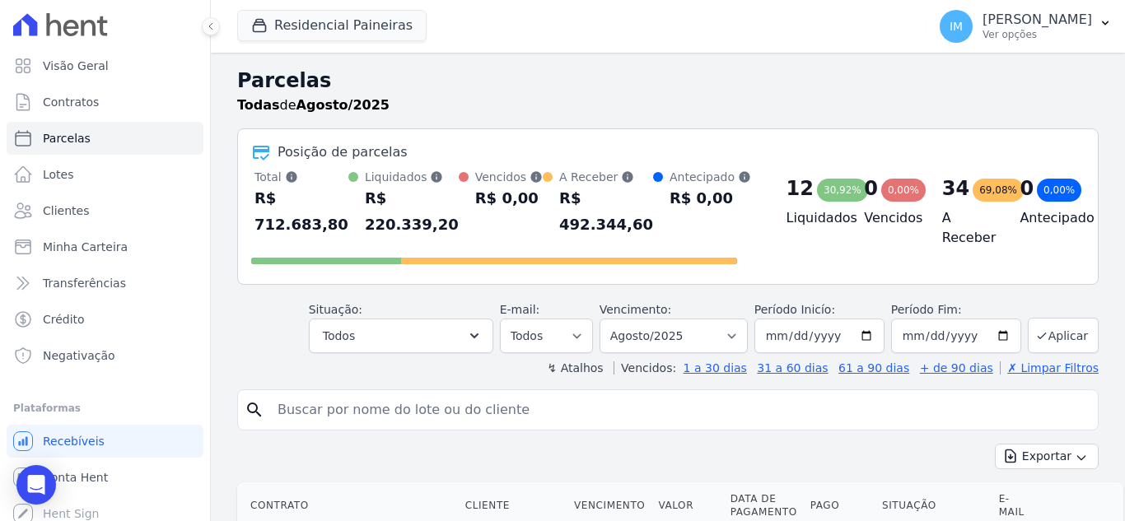
drag, startPoint x: 240, startPoint y: 82, endPoint x: 423, endPoint y: 108, distance: 185.3
click at [421, 109] on div "Parcelas Todas de Agosto/2025" at bounding box center [667, 90] width 861 height 49
click at [526, 87] on h2 "Parcelas" at bounding box center [667, 81] width 861 height 30
drag, startPoint x: 240, startPoint y: 79, endPoint x: 431, endPoint y: 122, distance: 195.7
click at [426, 125] on div "Parcelas Todas de Agosto/2025" at bounding box center [667, 97] width 861 height 63
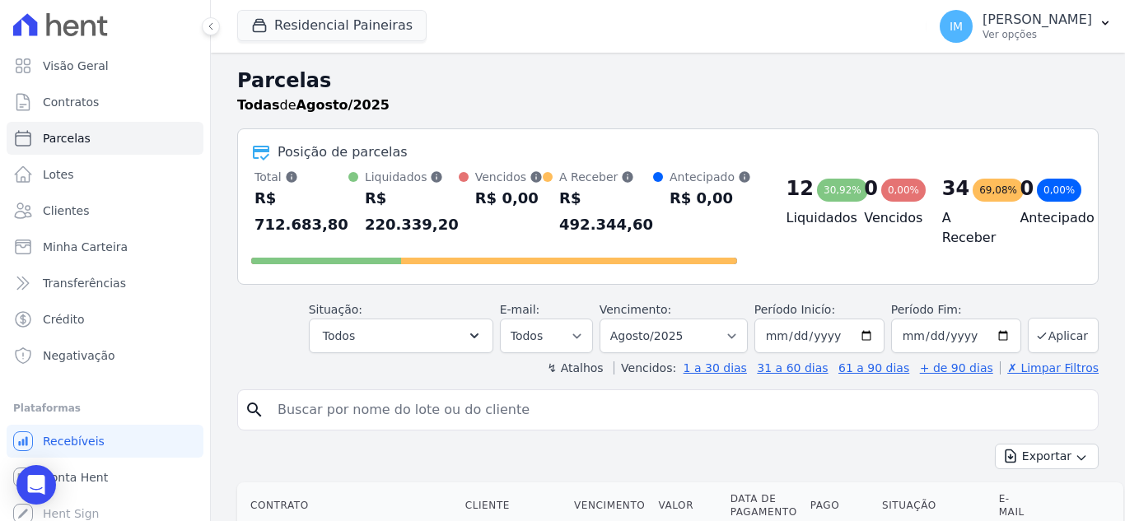
click at [1033, 97] on div "Todas de Agosto/2025" at bounding box center [667, 105] width 861 height 20
click at [87, 63] on span "Visão Geral" at bounding box center [76, 66] width 66 height 16
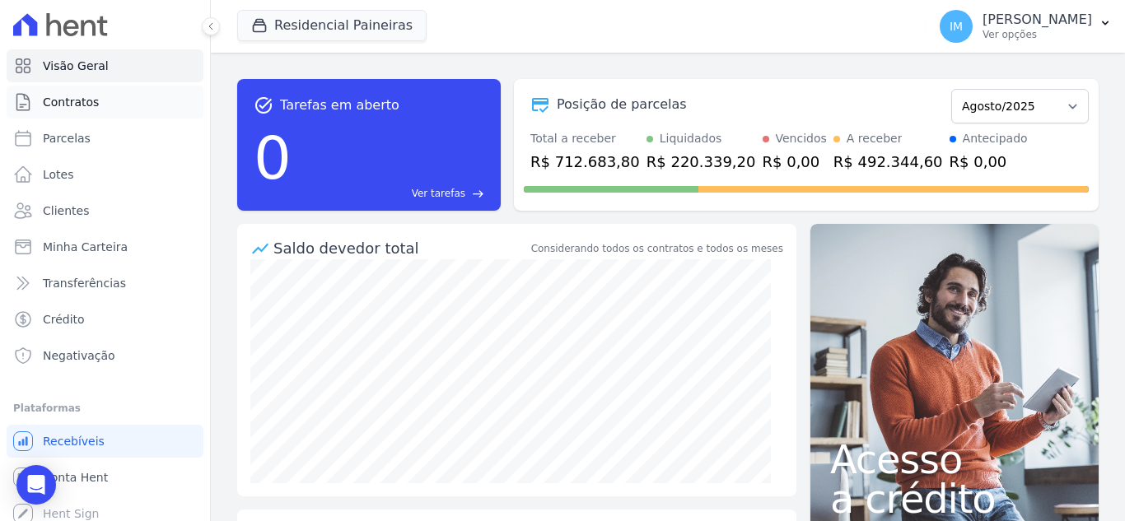
click at [85, 101] on span "Contratos" at bounding box center [71, 102] width 56 height 16
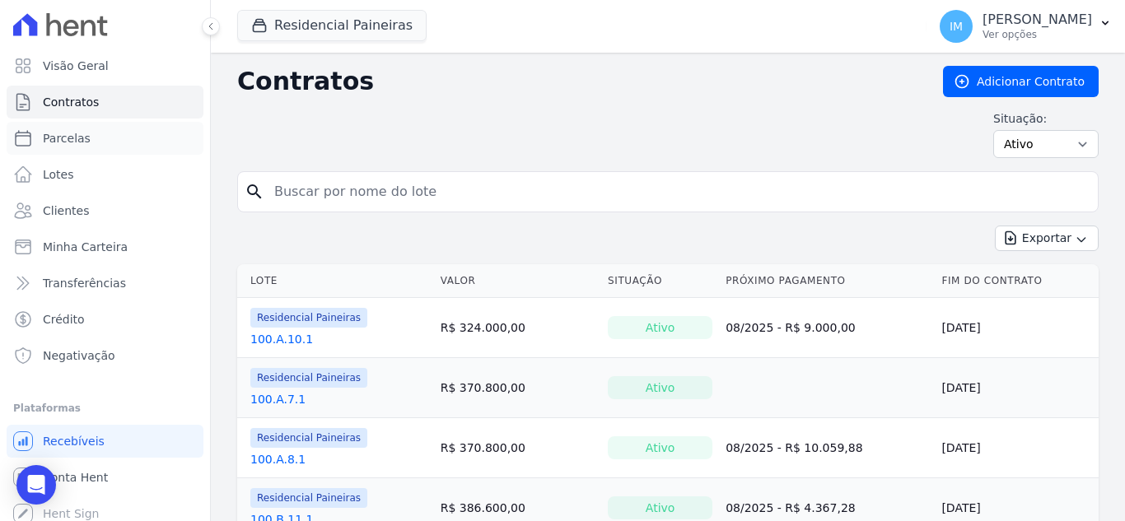
click at [77, 141] on span "Parcelas" at bounding box center [67, 138] width 48 height 16
select select
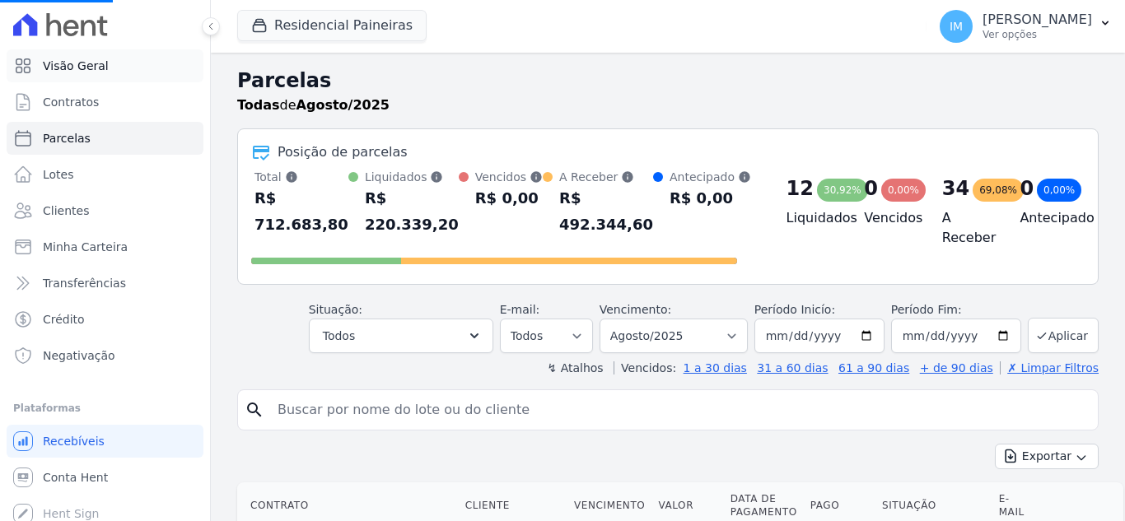
click at [95, 62] on span "Visão Geral" at bounding box center [76, 66] width 66 height 16
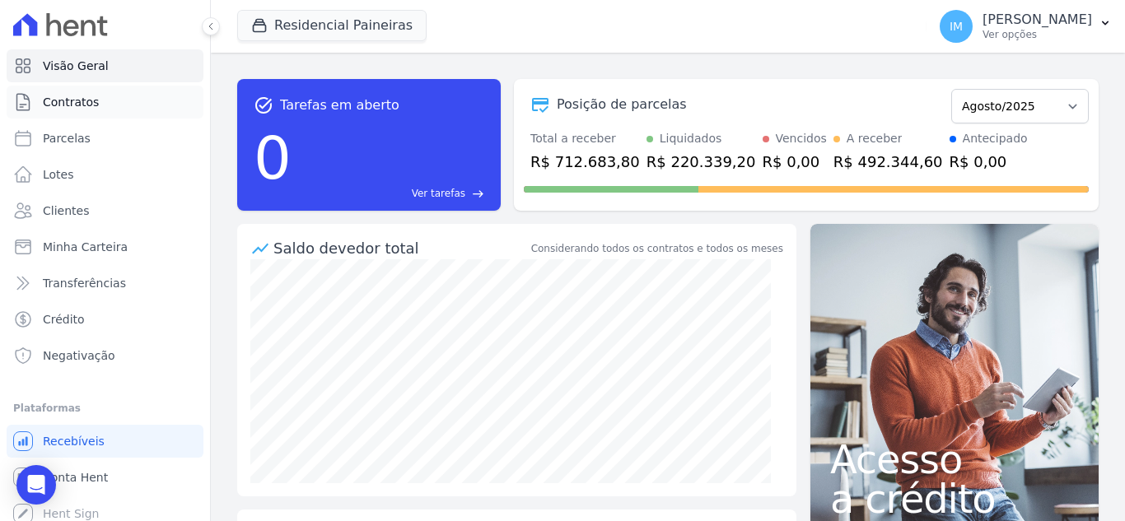
select select
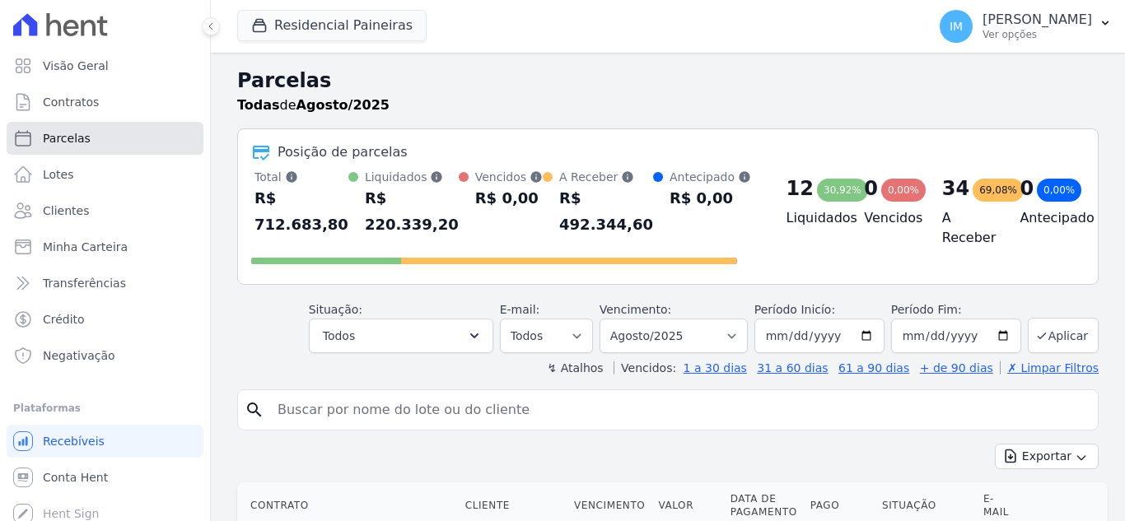
click at [74, 137] on span "Parcelas" at bounding box center [67, 138] width 48 height 16
select select
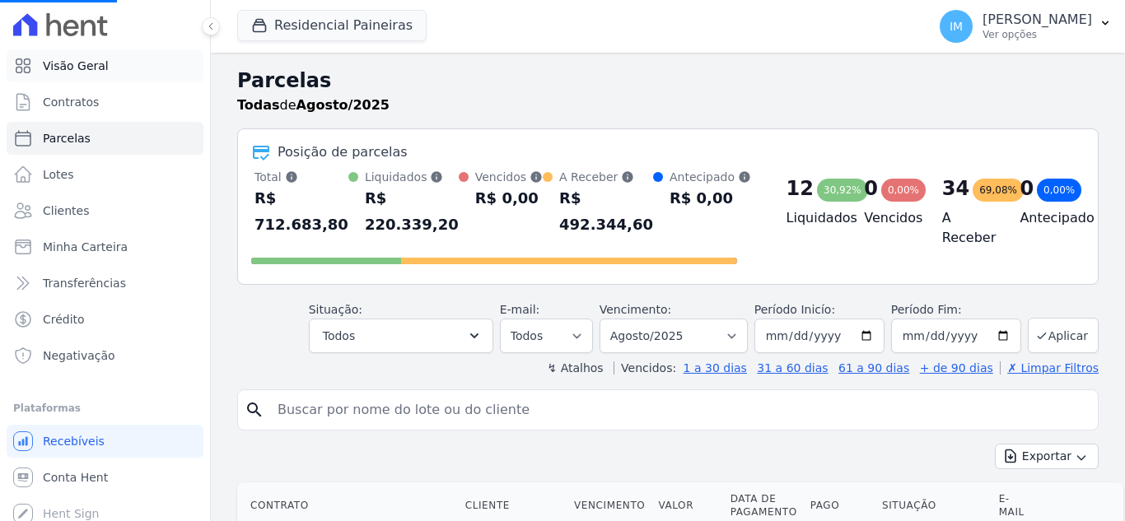
click at [88, 60] on span "Visão Geral" at bounding box center [76, 66] width 66 height 16
select select
